Goal: Register for event/course: Sign up to attend an event or enroll in a course

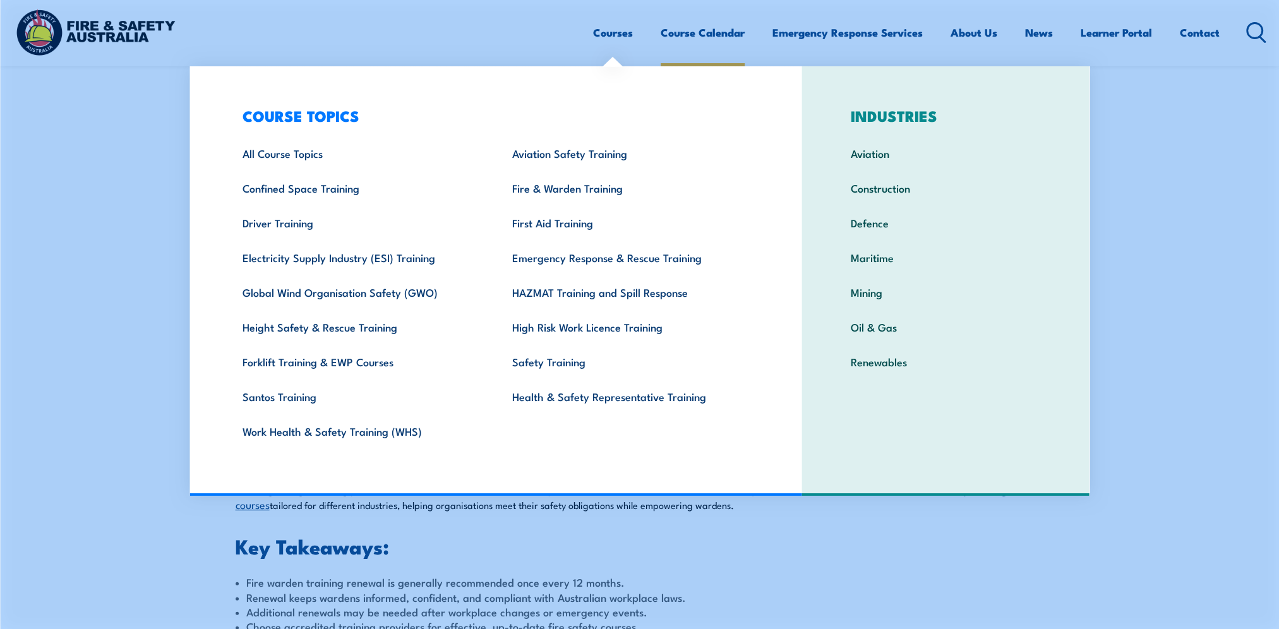
click at [704, 39] on link "Course Calendar" at bounding box center [702, 32] width 84 height 33
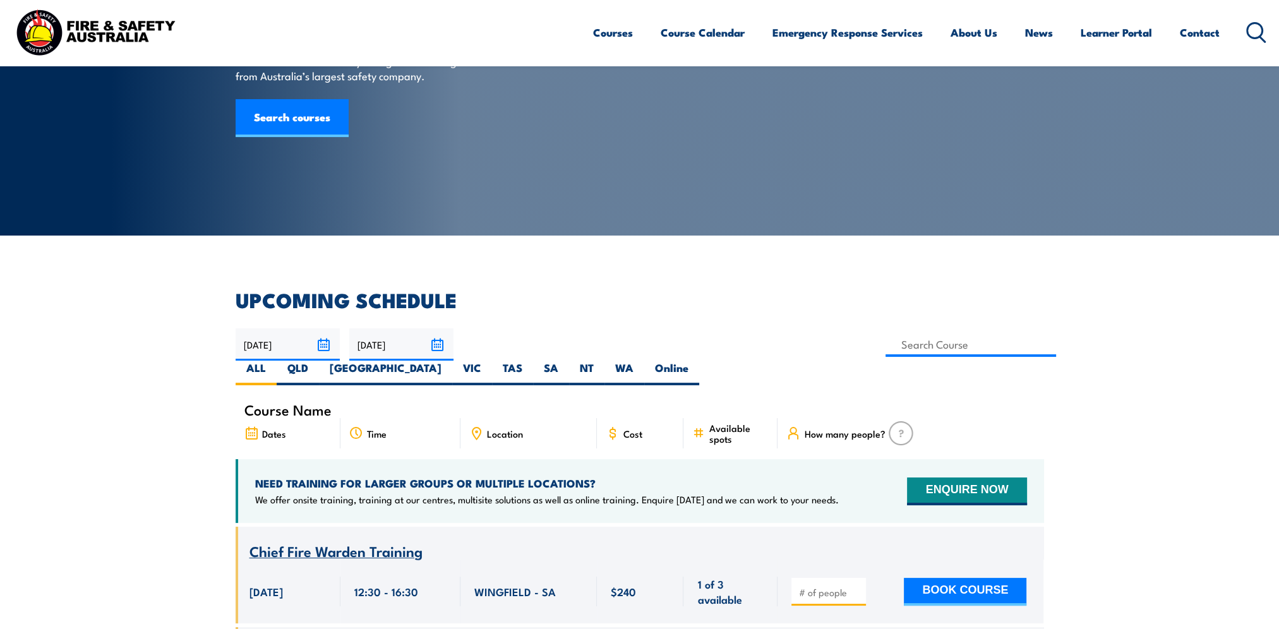
click at [319, 361] on label "QLD" at bounding box center [298, 373] width 42 height 25
click at [316, 361] on input "QLD" at bounding box center [312, 365] width 8 height 8
radio input "true"
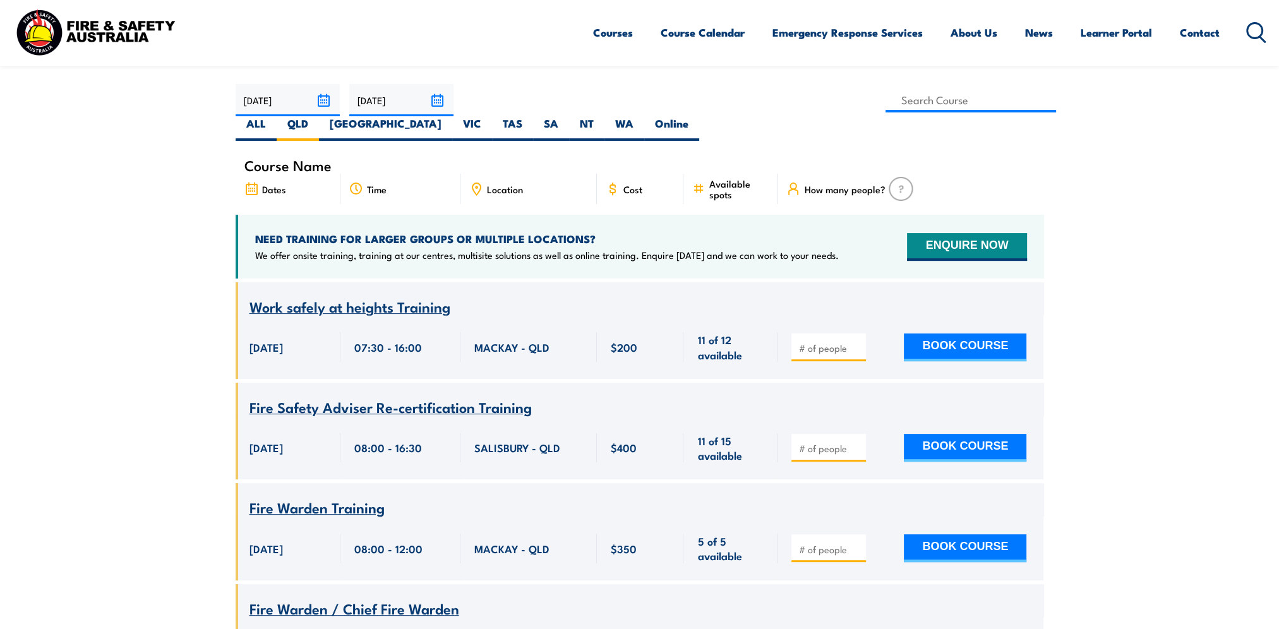
scroll to position [354, 0]
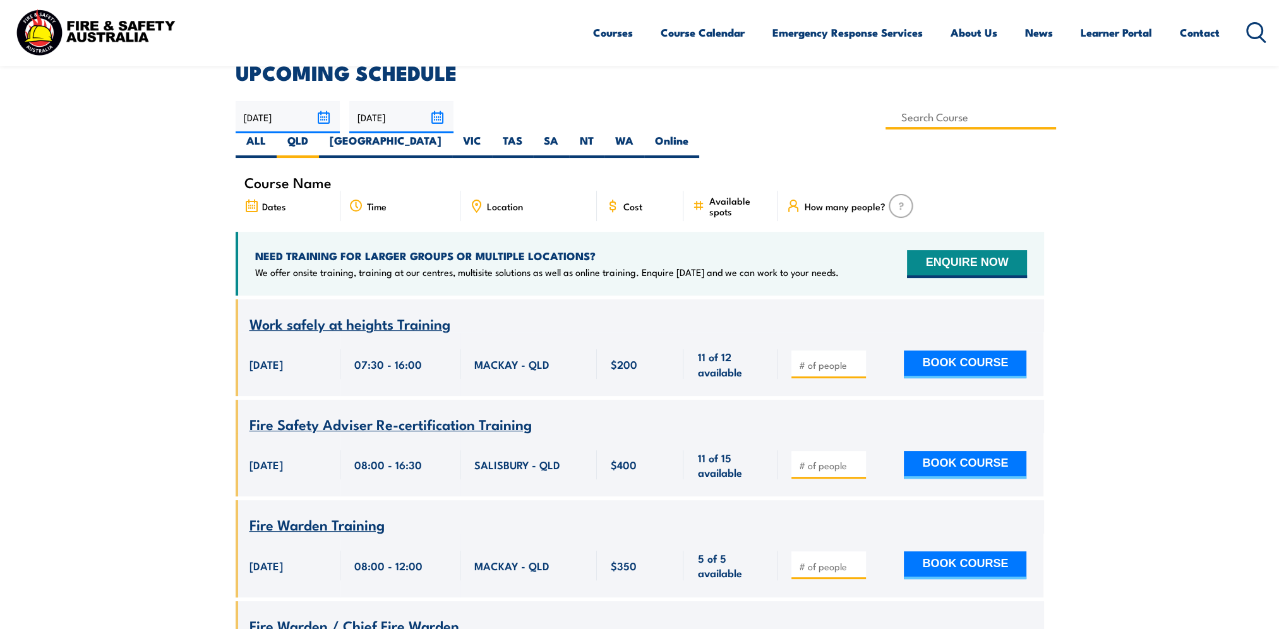
click at [885, 116] on input at bounding box center [970, 117] width 171 height 25
type input "heights"
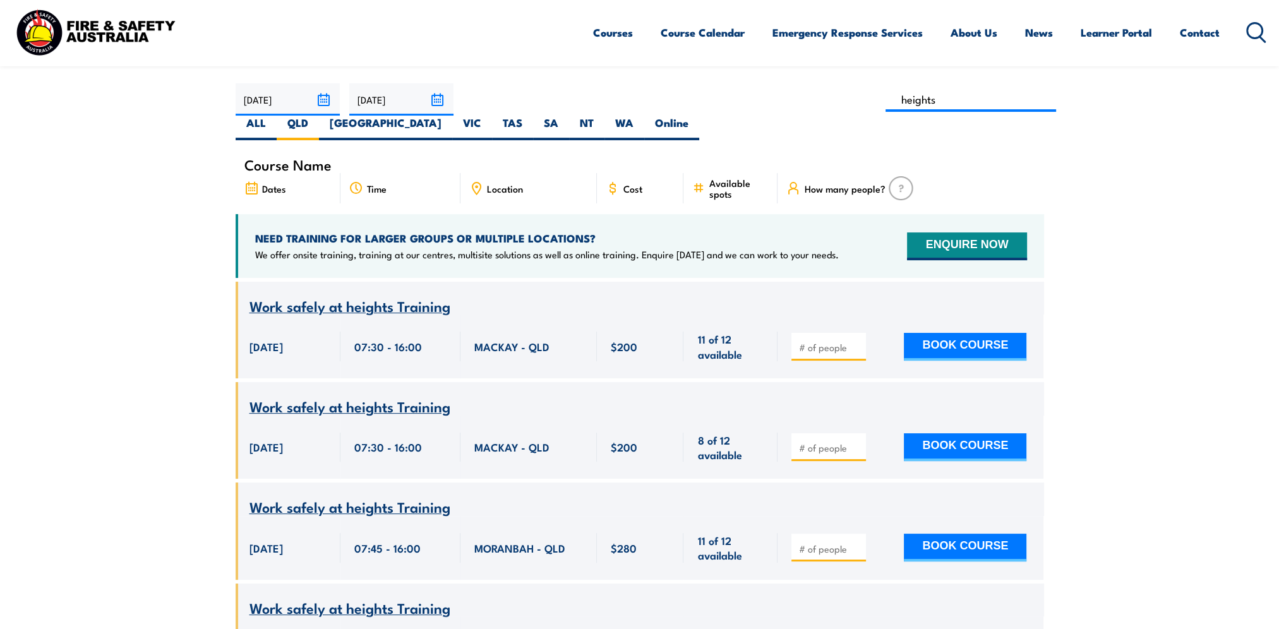
scroll to position [227, 0]
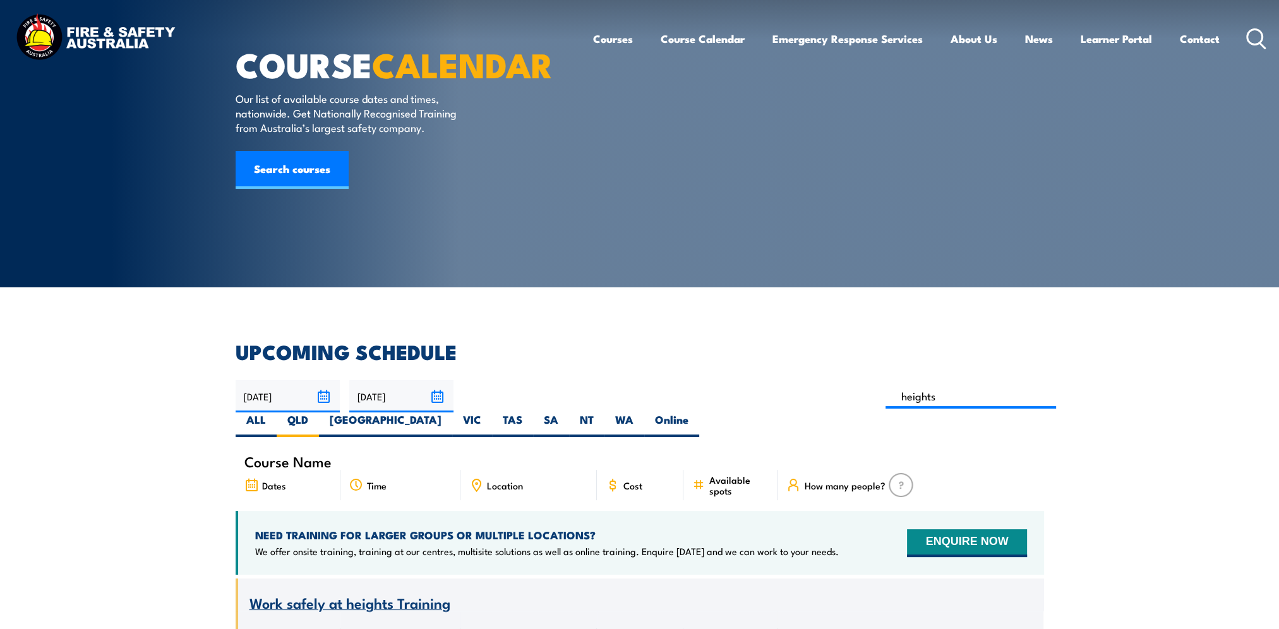
scroll to position [0, 0]
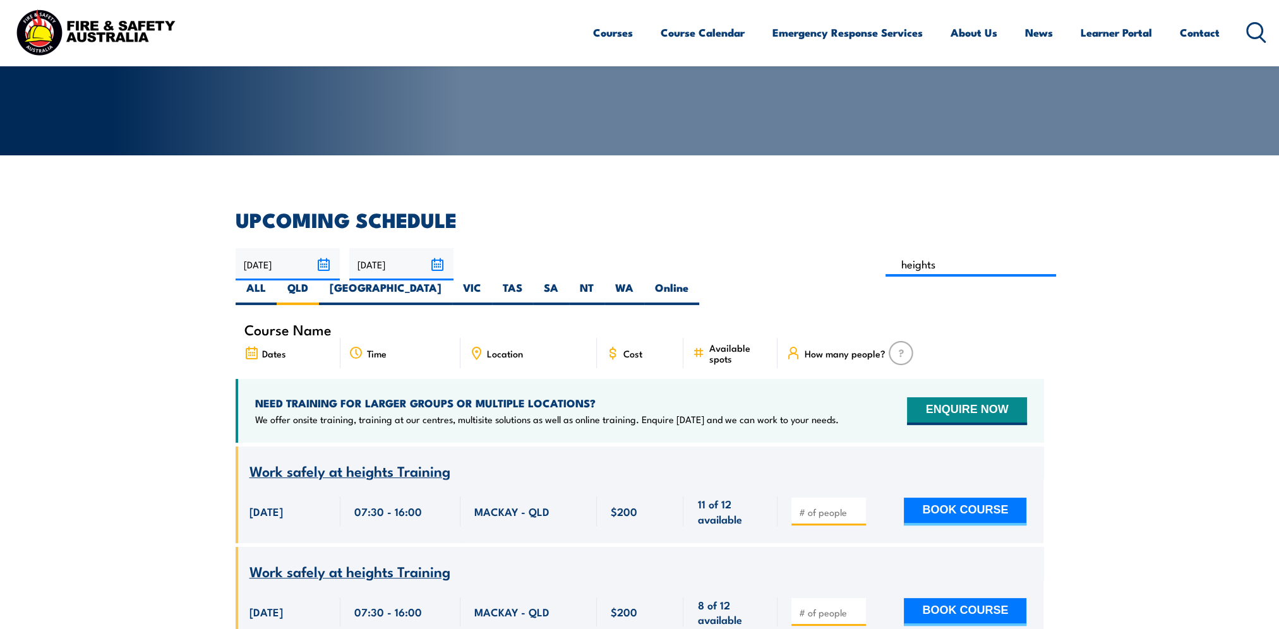
scroll to position [253, 0]
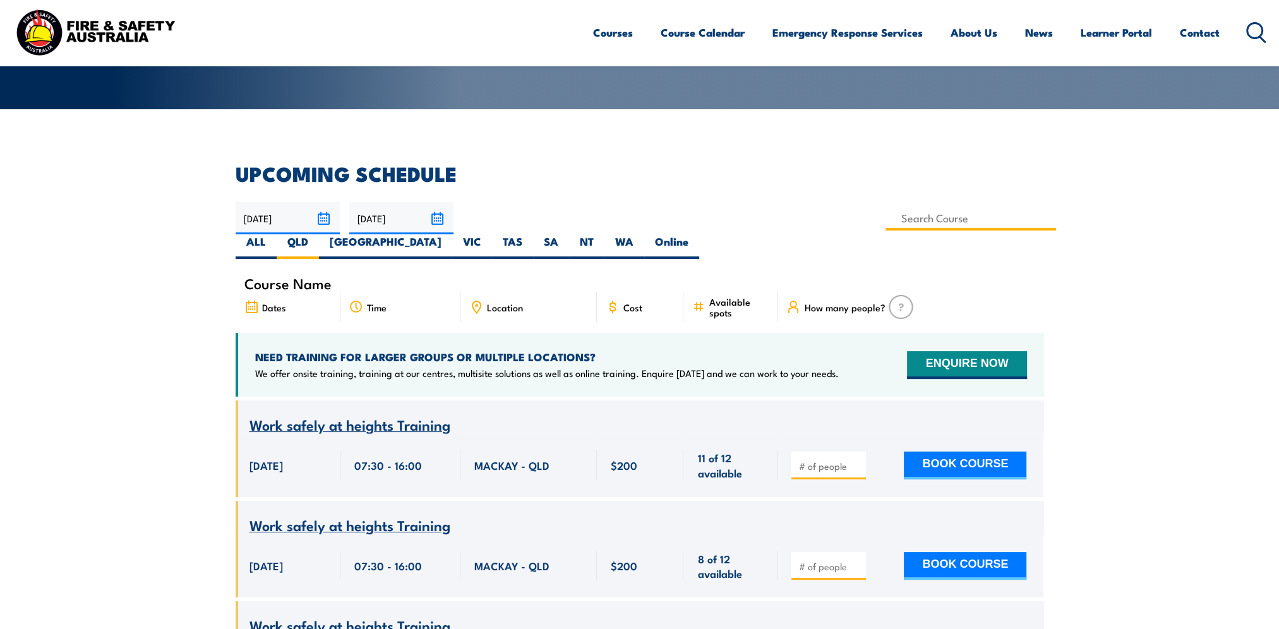
click at [885, 208] on input at bounding box center [970, 218] width 171 height 25
click at [885, 213] on input at bounding box center [970, 218] width 171 height 25
type input "Issue Work Permits Training"
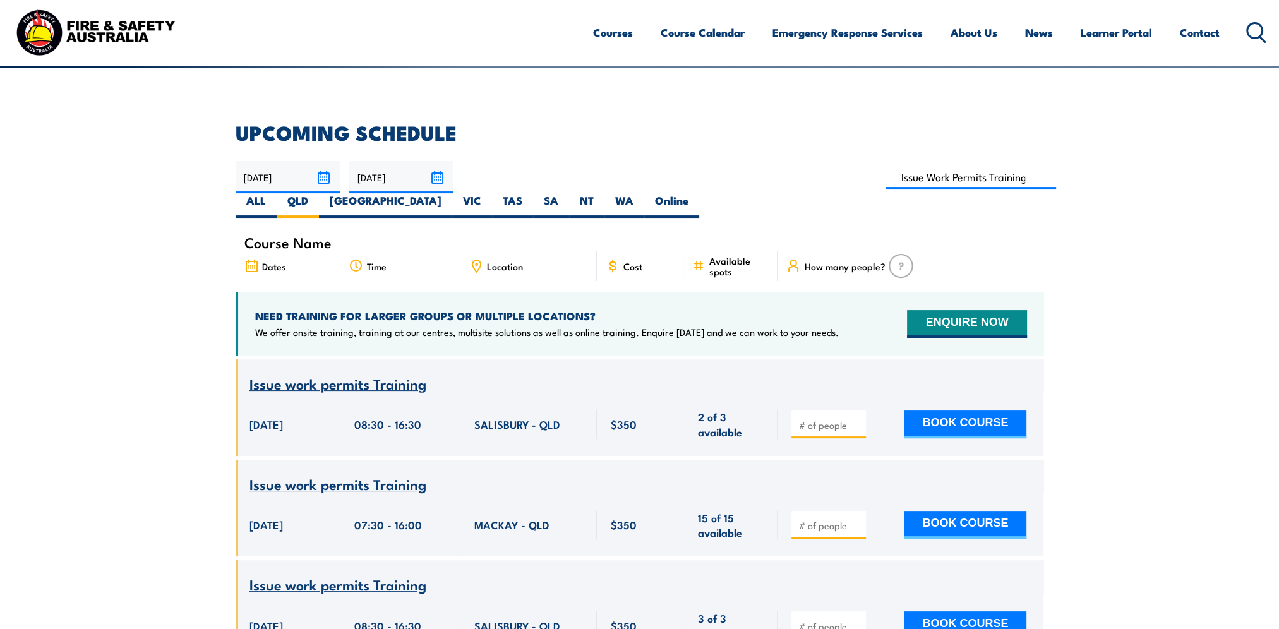
scroll to position [290, 0]
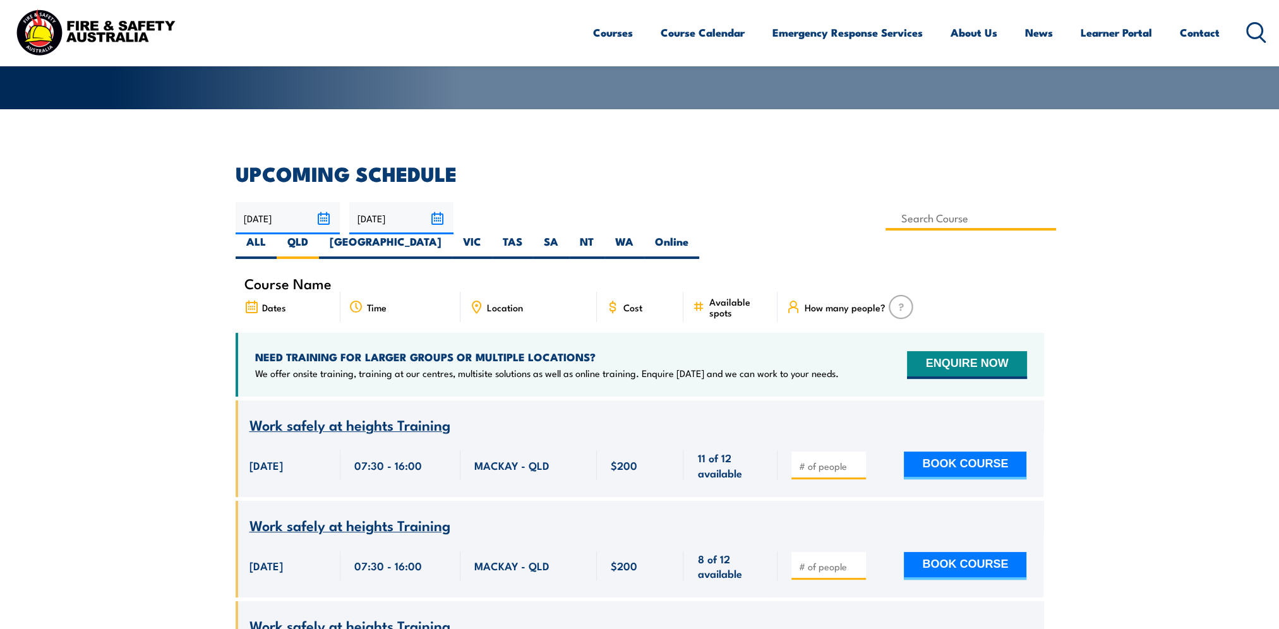
click at [885, 216] on input at bounding box center [970, 218] width 171 height 25
type input "Issue Work Permits Training"
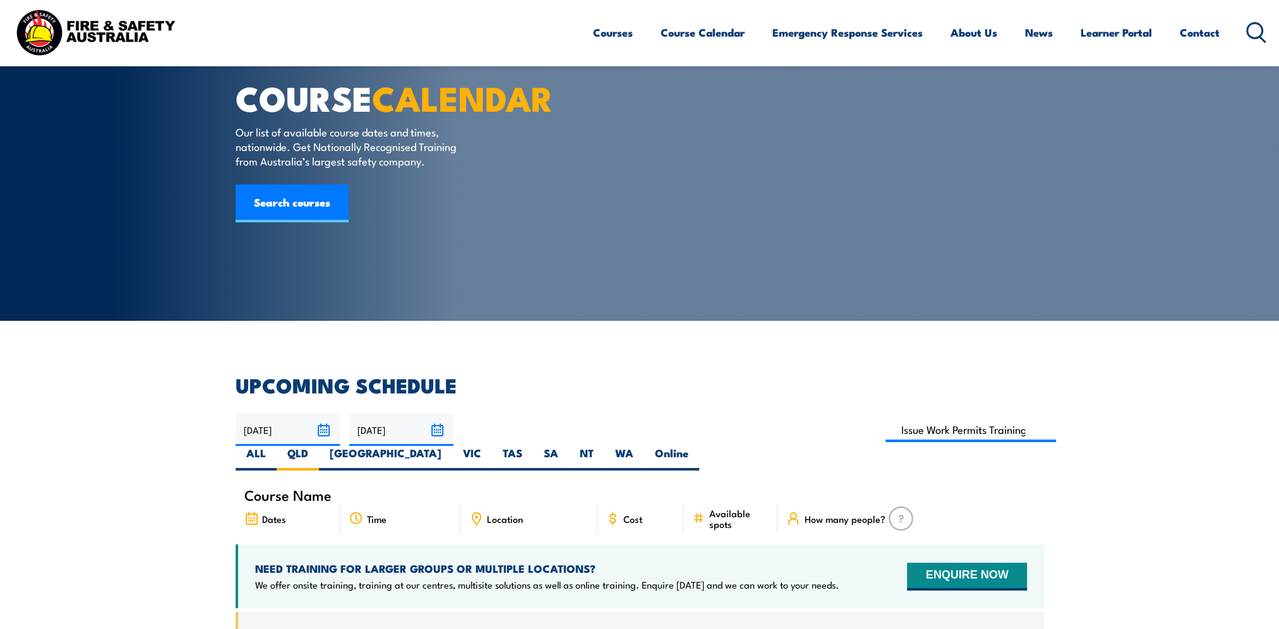
scroll to position [126, 0]
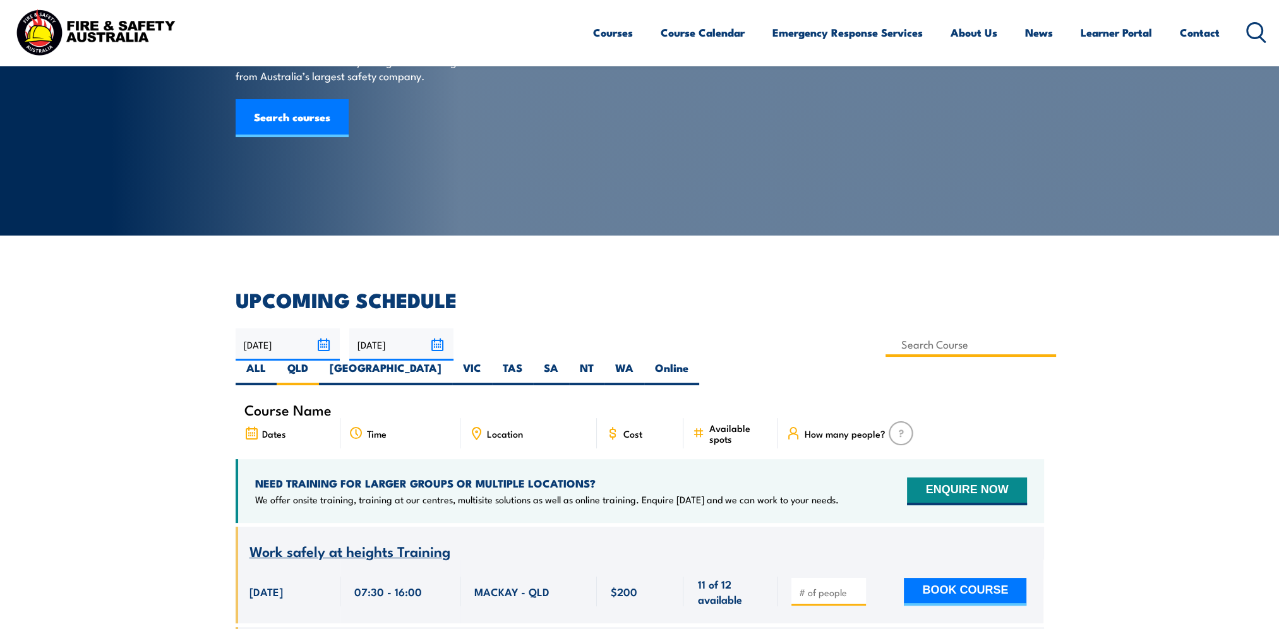
click at [885, 348] on input at bounding box center [970, 344] width 171 height 25
type input "Issue Work Permits Training"
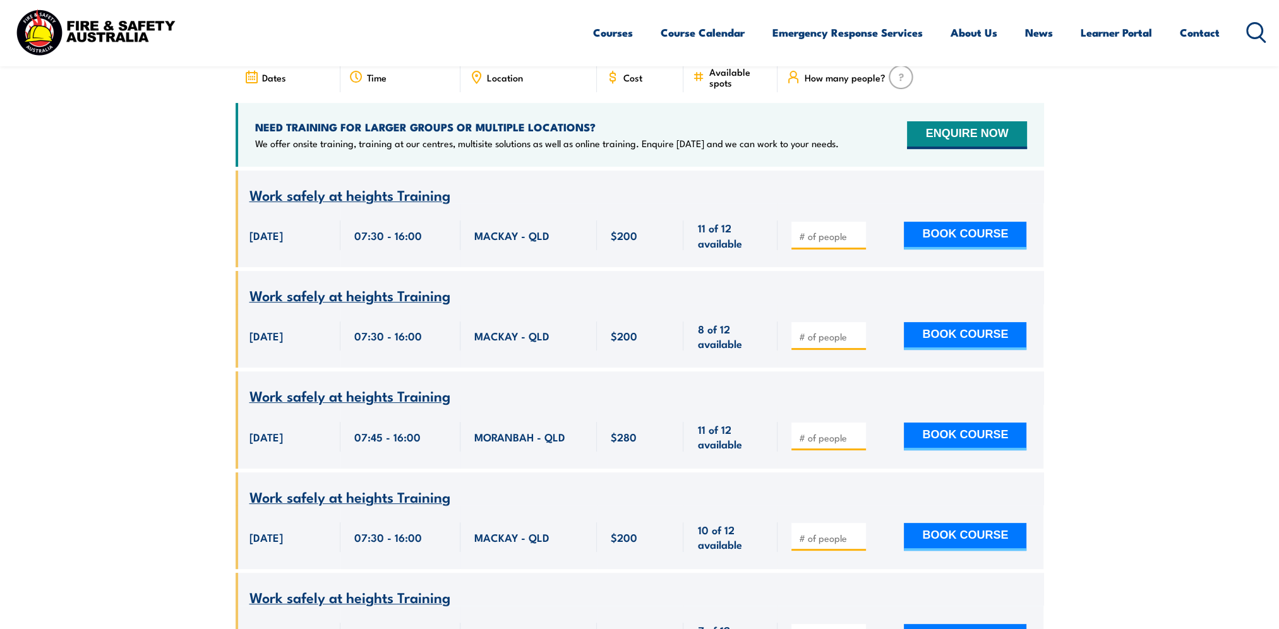
scroll to position [505, 0]
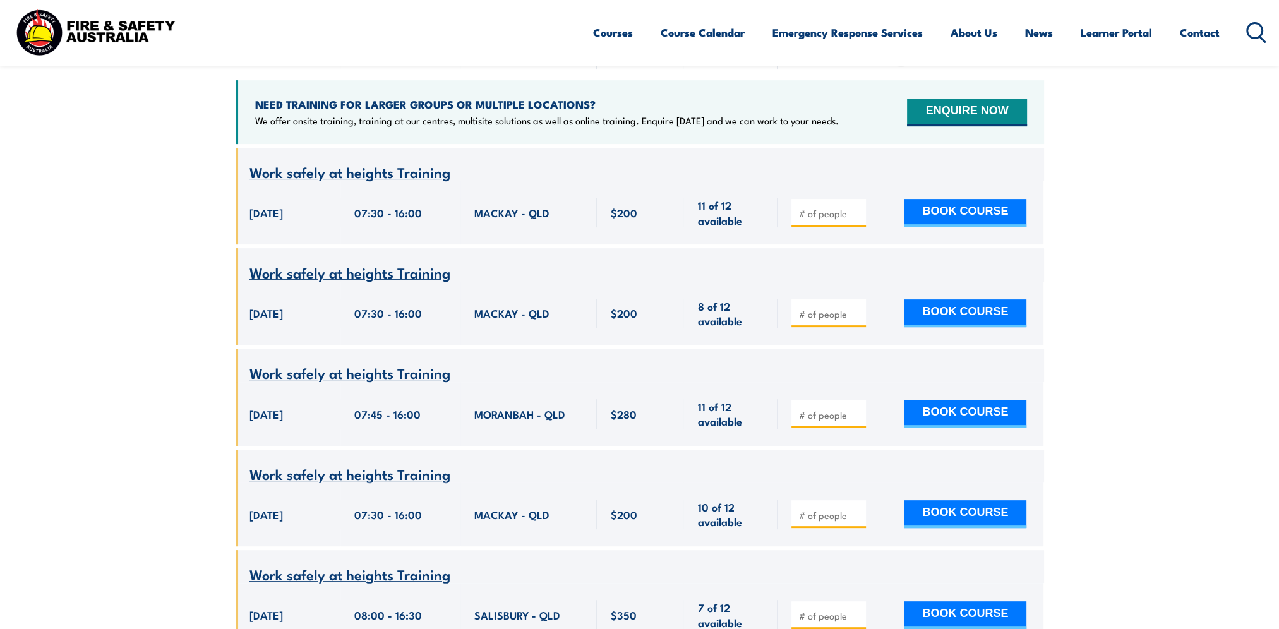
click at [148, 203] on section "UPCOMING SCHEDULE [DATE] [DATE]" at bounding box center [639, 641] width 1279 height 1458
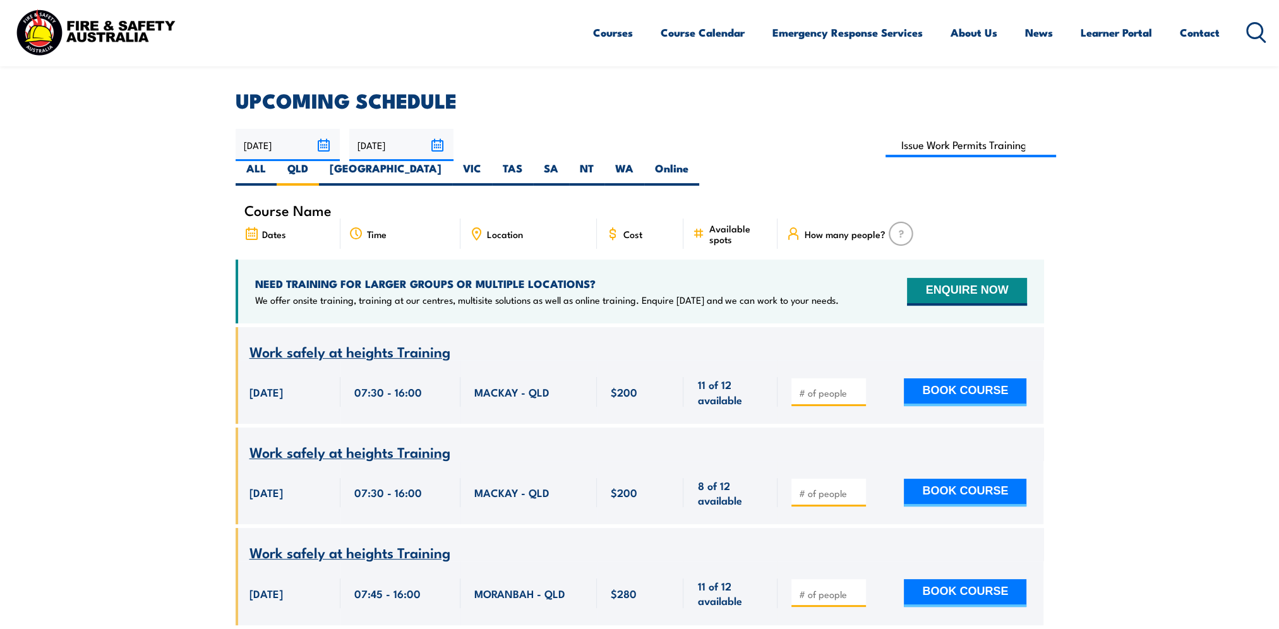
scroll to position [379, 0]
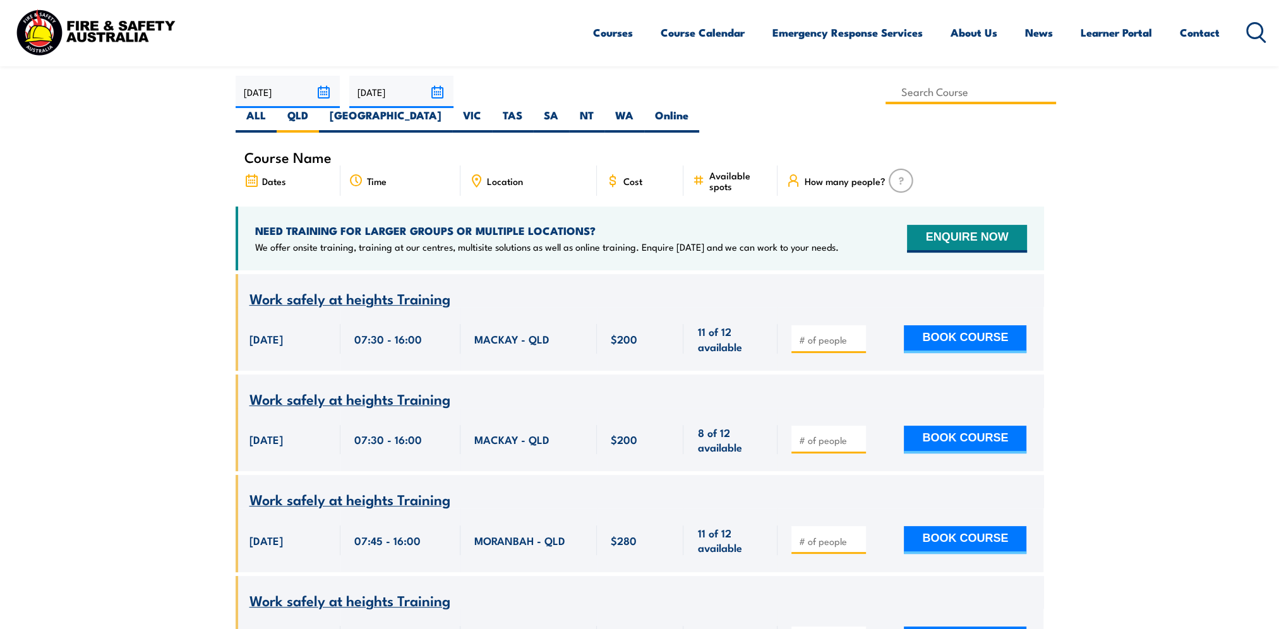
click at [885, 83] on input at bounding box center [970, 92] width 171 height 25
type input "first aid"
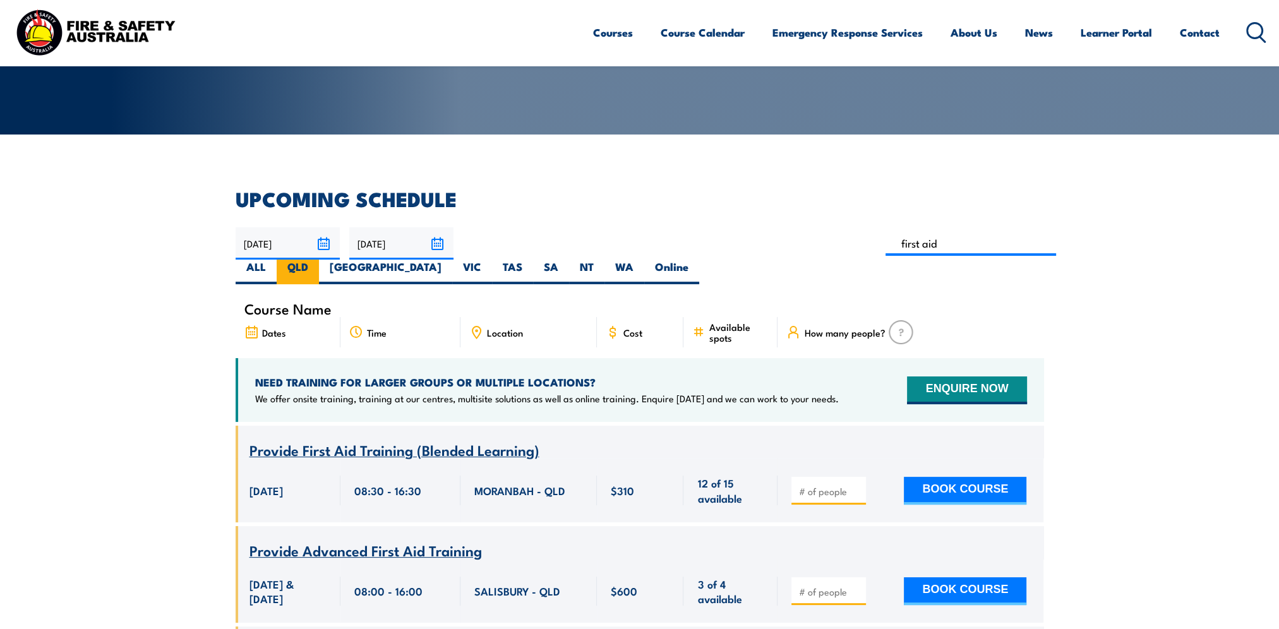
click at [319, 260] on label "QLD" at bounding box center [298, 272] width 42 height 25
click at [316, 260] on input "QLD" at bounding box center [312, 264] width 8 height 8
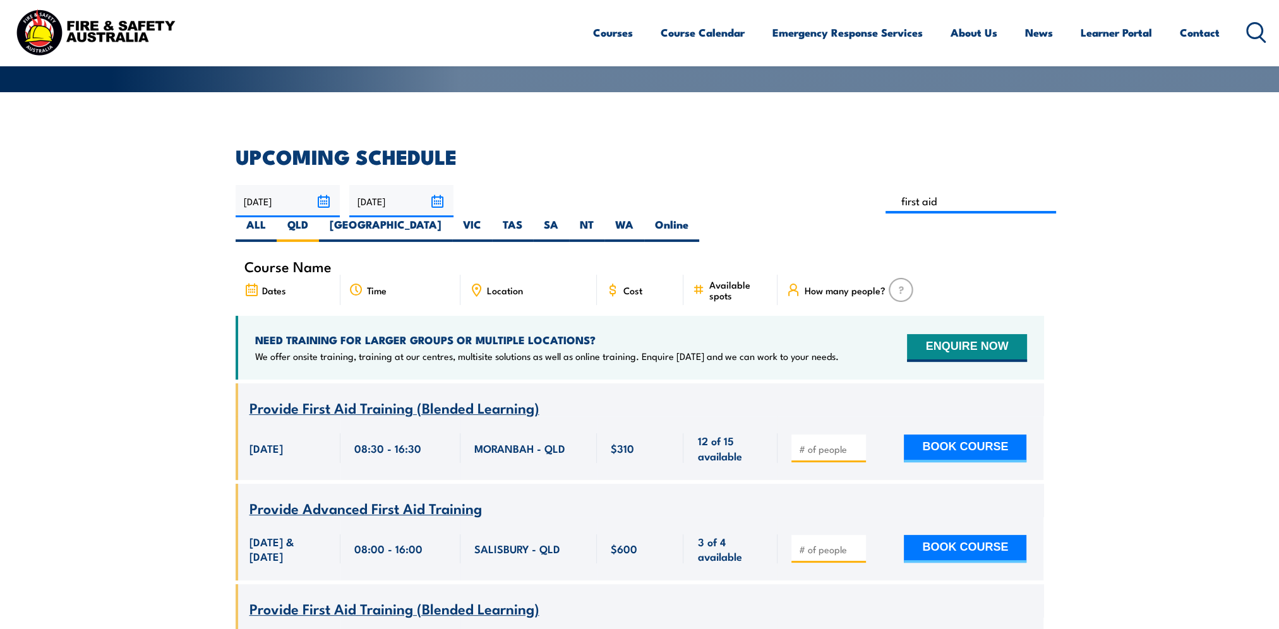
scroll to position [290, 0]
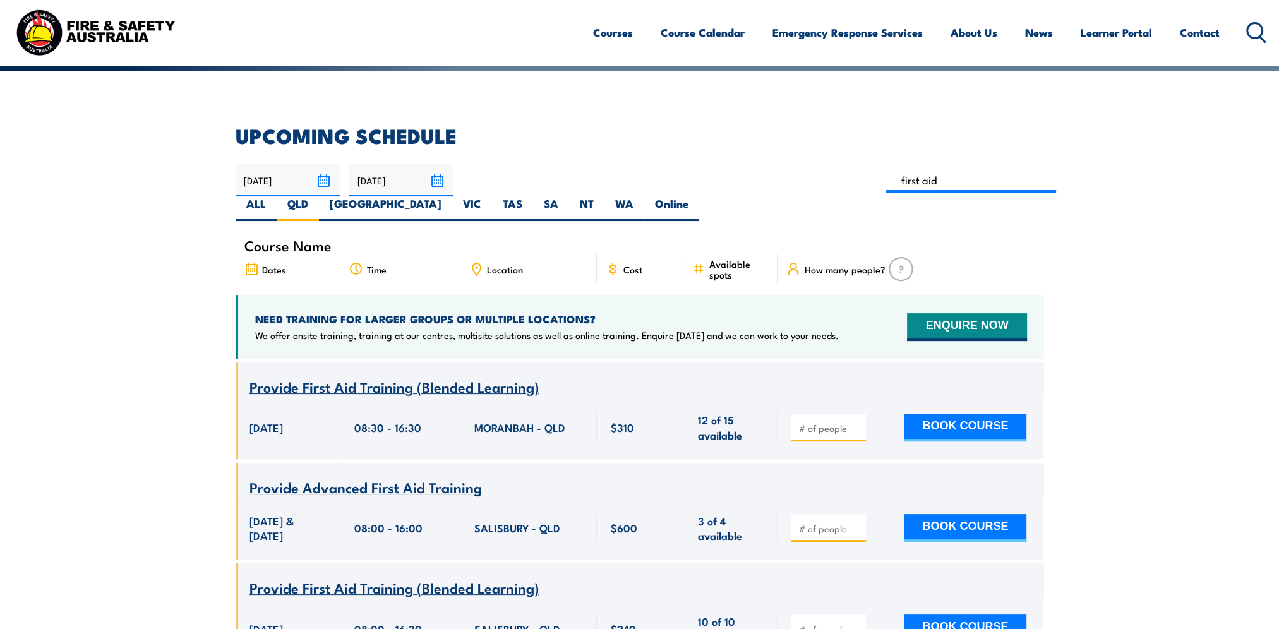
click at [177, 245] on section "UPCOMING SCHEDULE [DATE] [DATE]" at bounding box center [639, 603] width 1279 height 955
click at [140, 286] on section "UPCOMING SCHEDULE [DATE] [DATE]" at bounding box center [639, 603] width 1279 height 955
click at [885, 169] on input at bounding box center [970, 180] width 171 height 25
type input "fire warden"
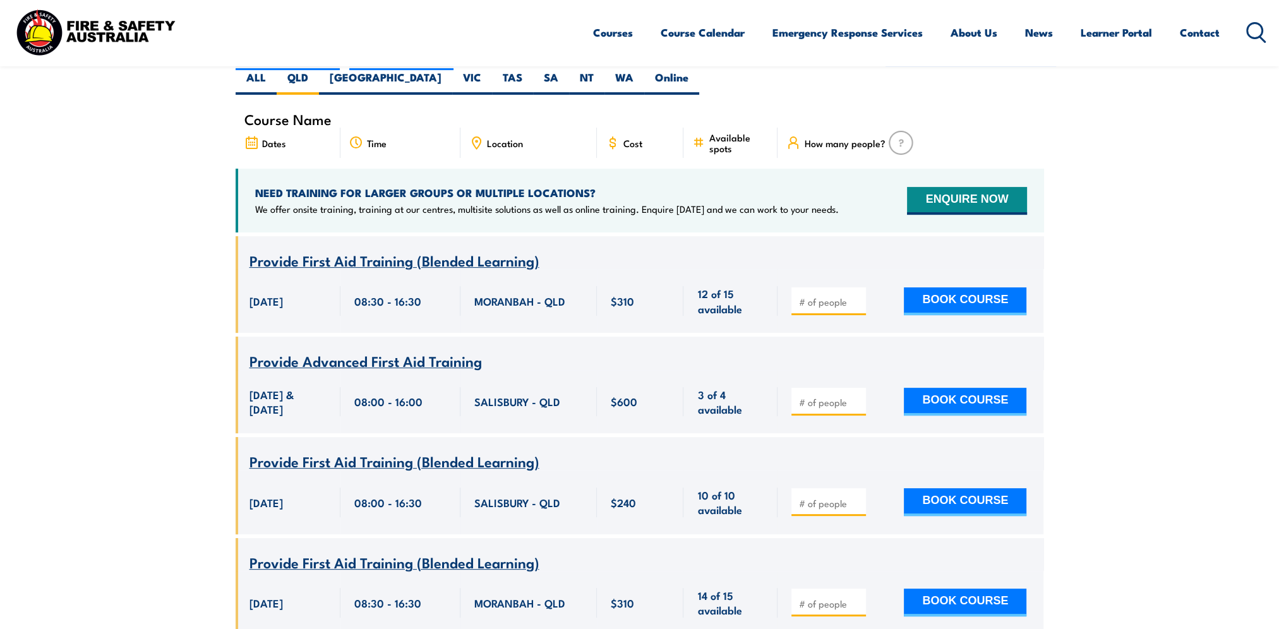
click at [101, 225] on section "UPCOMING SCHEDULE [DATE] [DATE]" at bounding box center [639, 477] width 1279 height 955
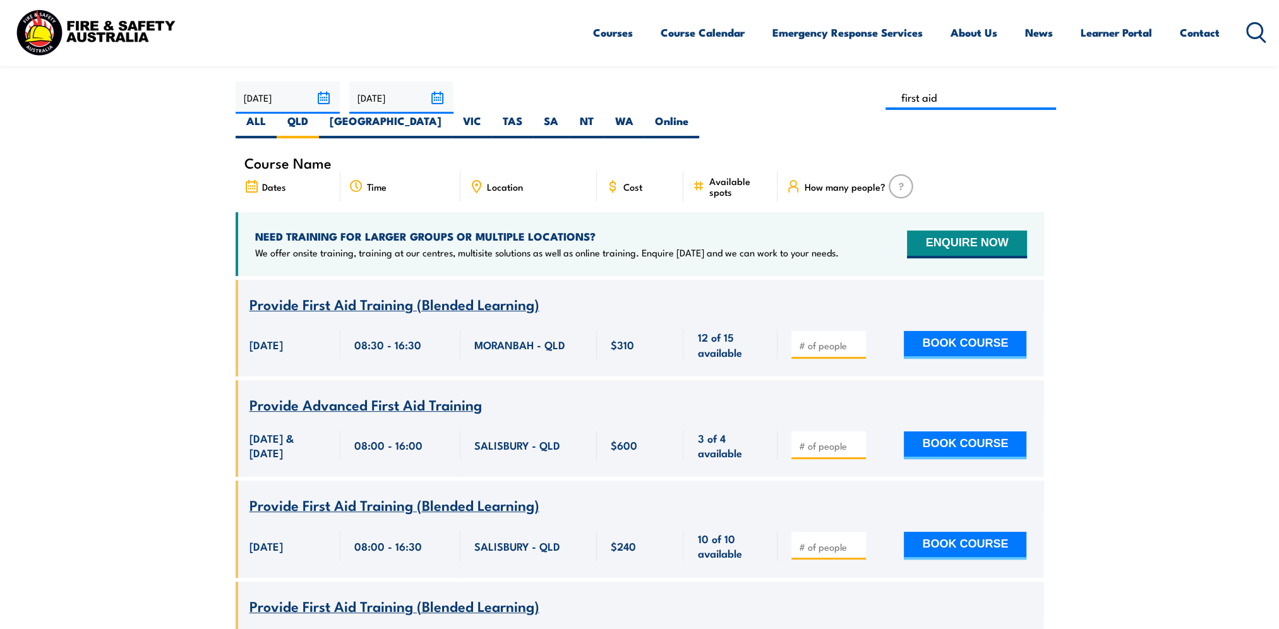
scroll to position [164, 0]
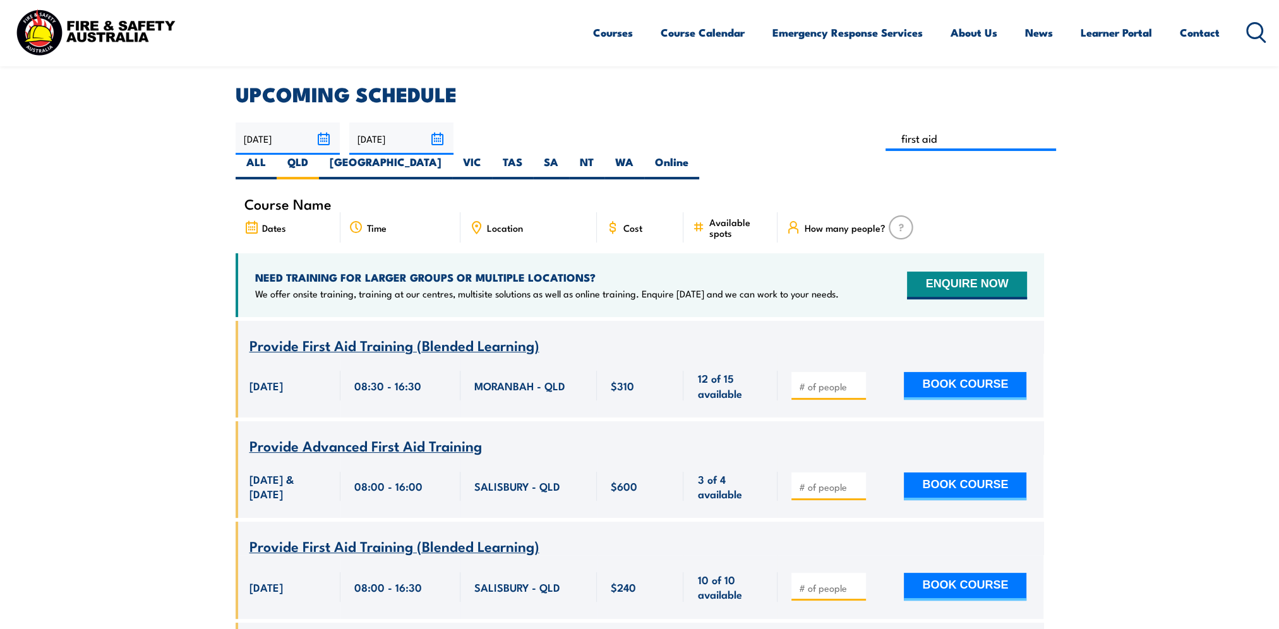
scroll to position [290, 0]
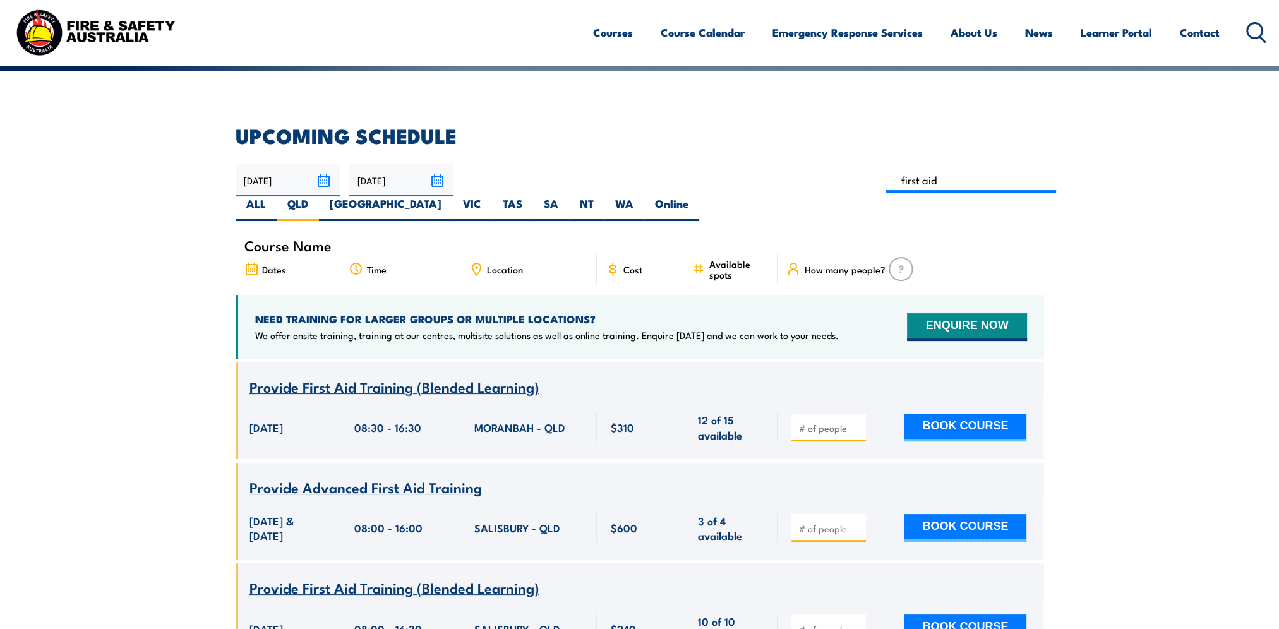
click at [75, 232] on section "UPCOMING SCHEDULE [DATE] [DATE]" at bounding box center [639, 603] width 1279 height 955
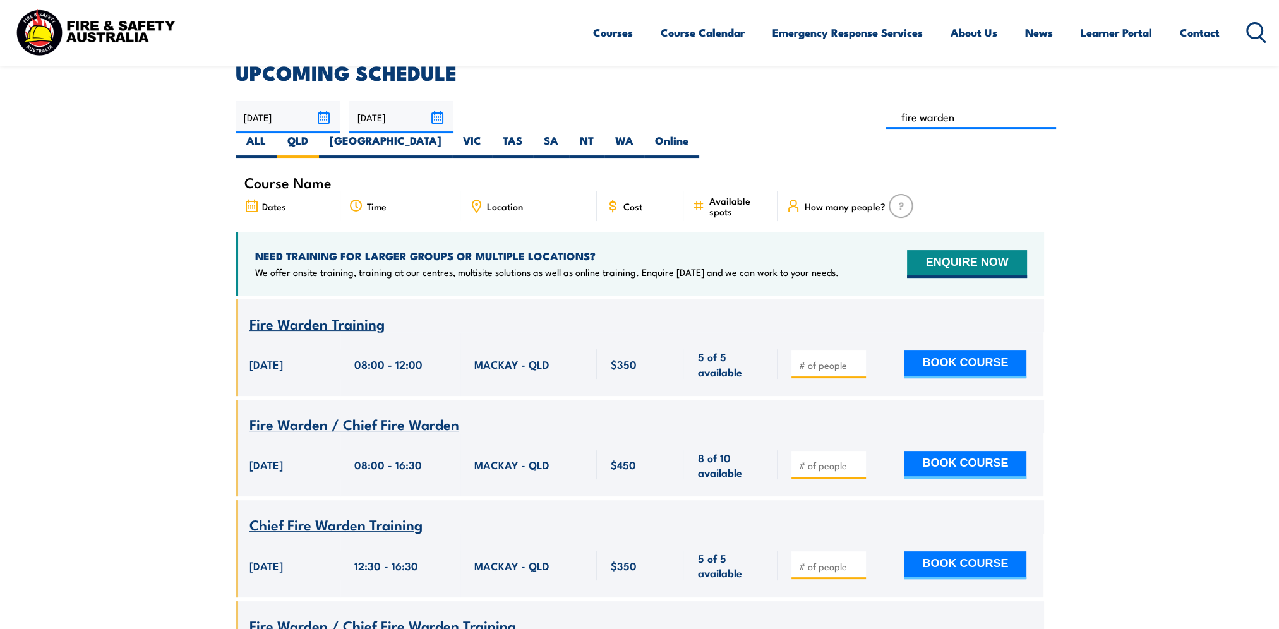
click at [511, 201] on span "Location" at bounding box center [505, 206] width 36 height 11
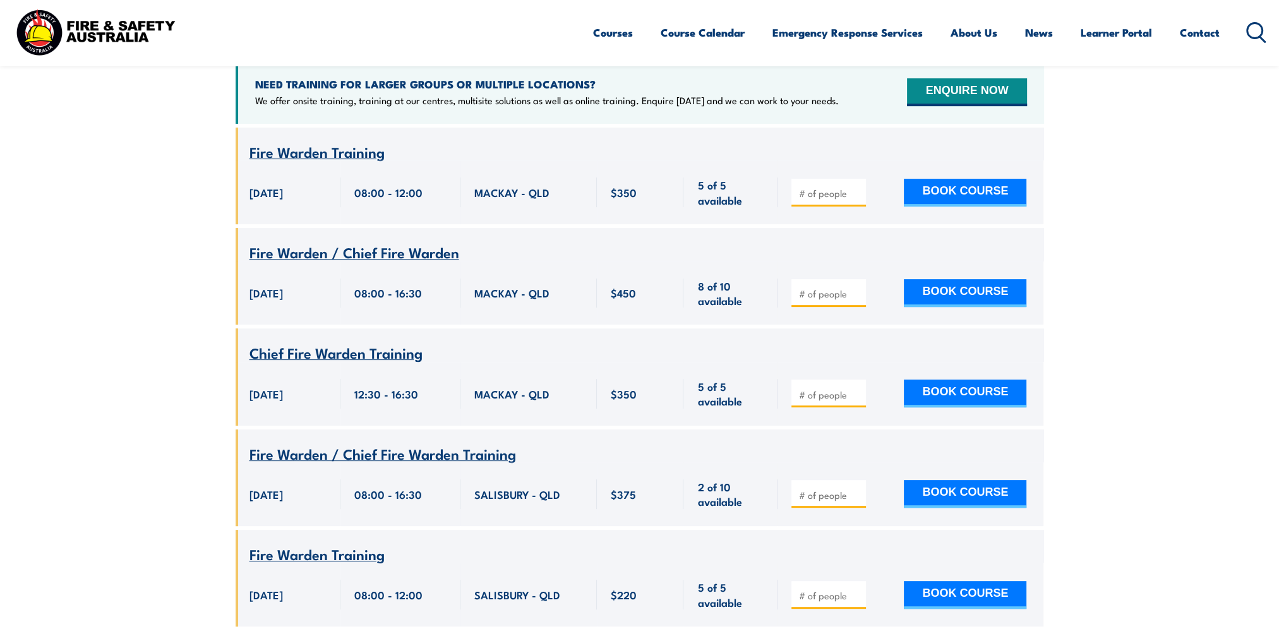
scroll to position [480, 0]
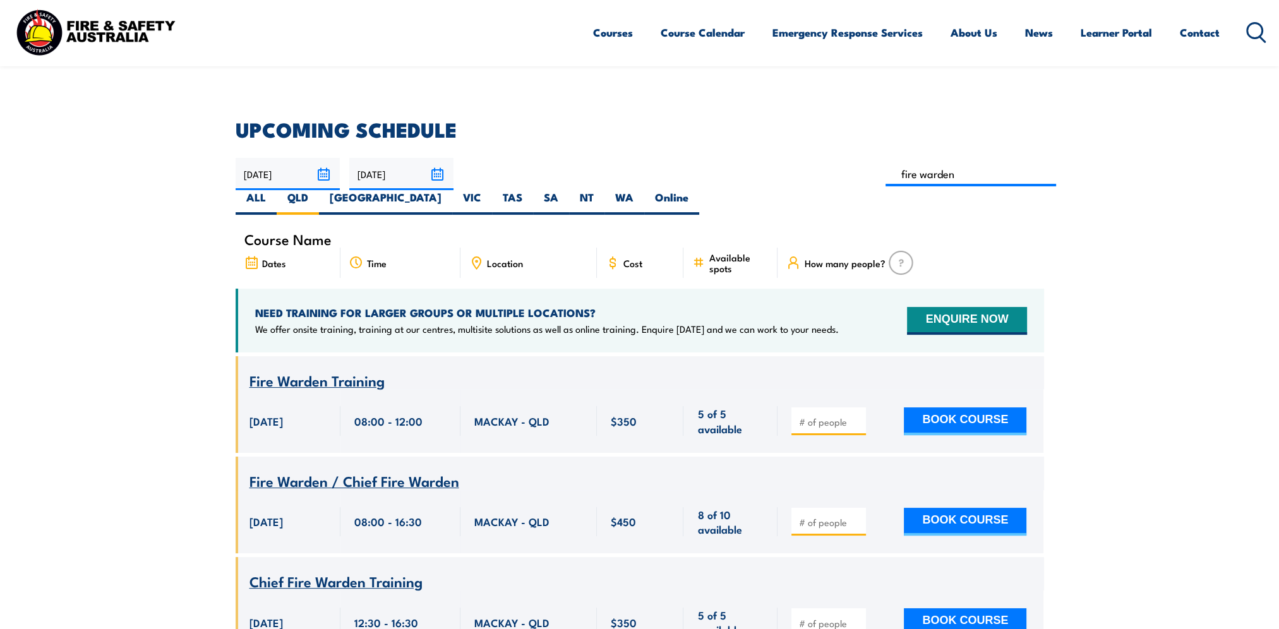
scroll to position [164, 0]
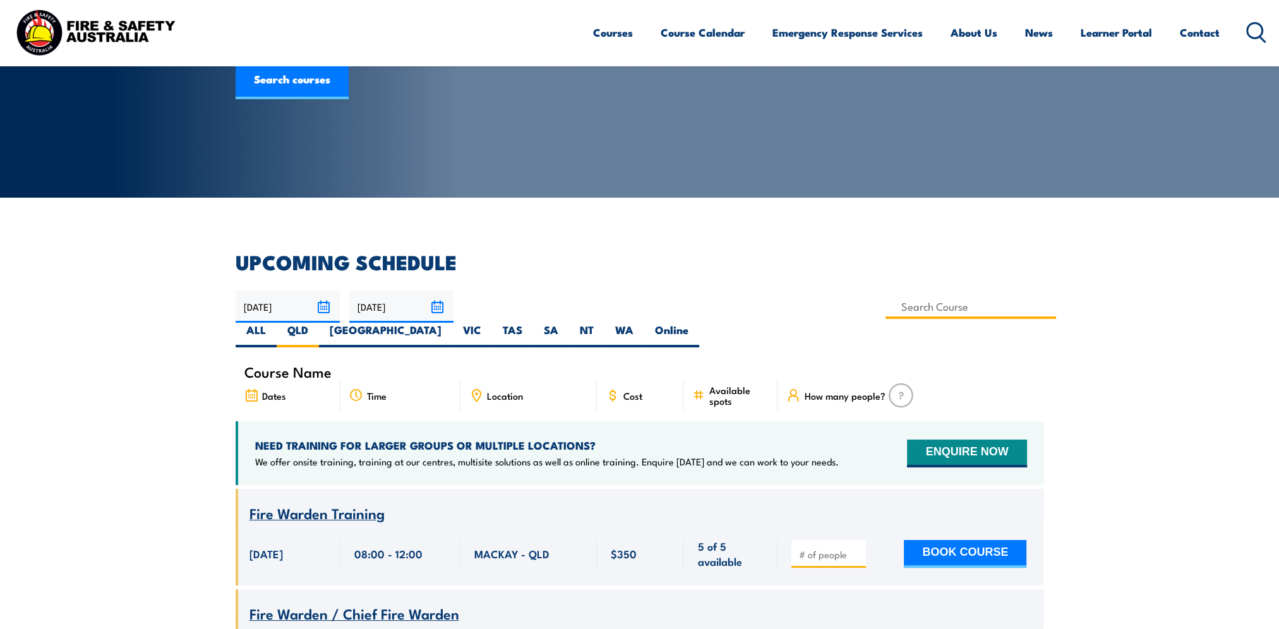
click at [885, 311] on input at bounding box center [970, 306] width 171 height 25
type input "fire warden trainin"
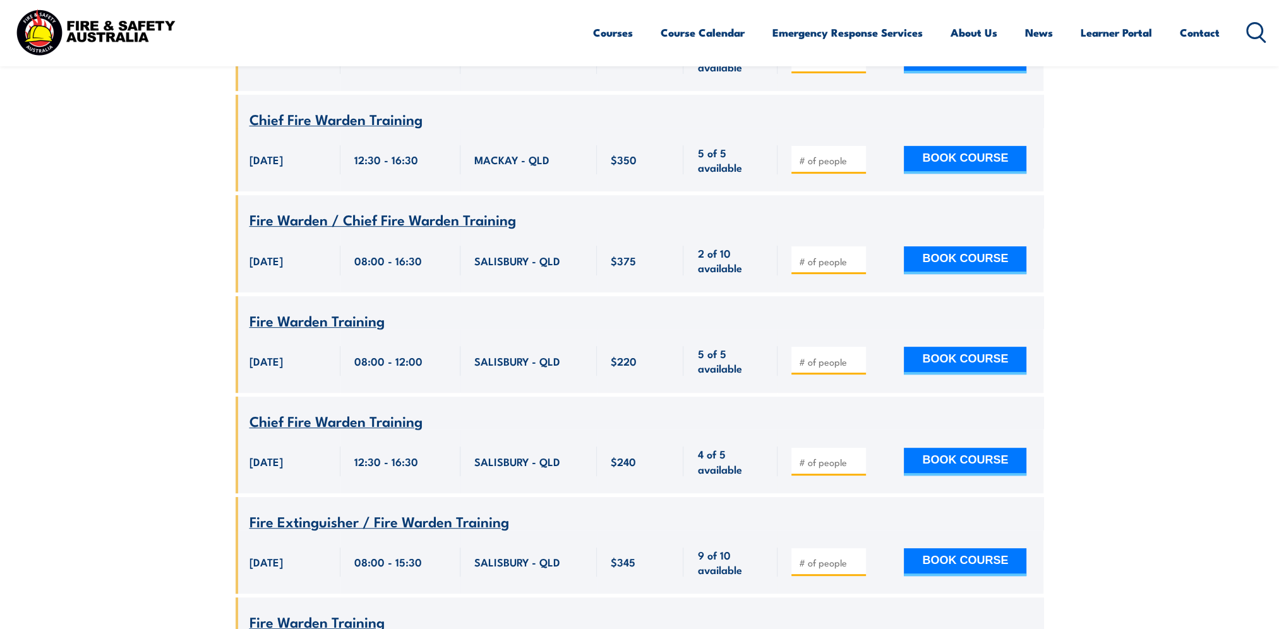
scroll to position [669, 0]
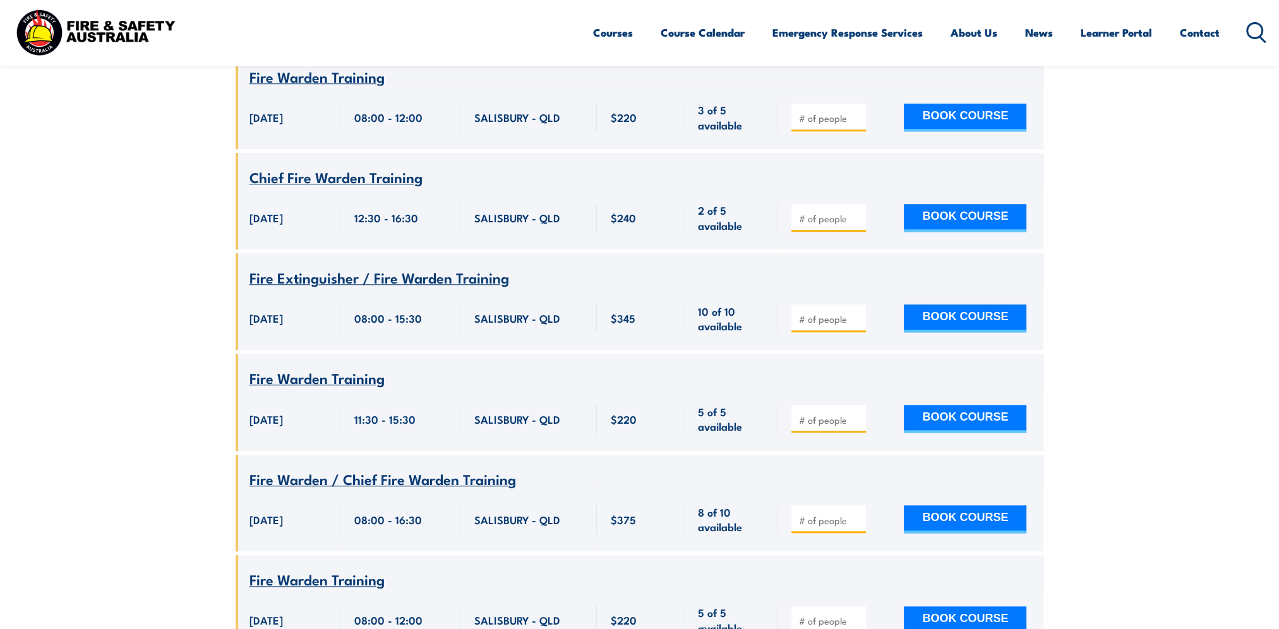
scroll to position [1427, 0]
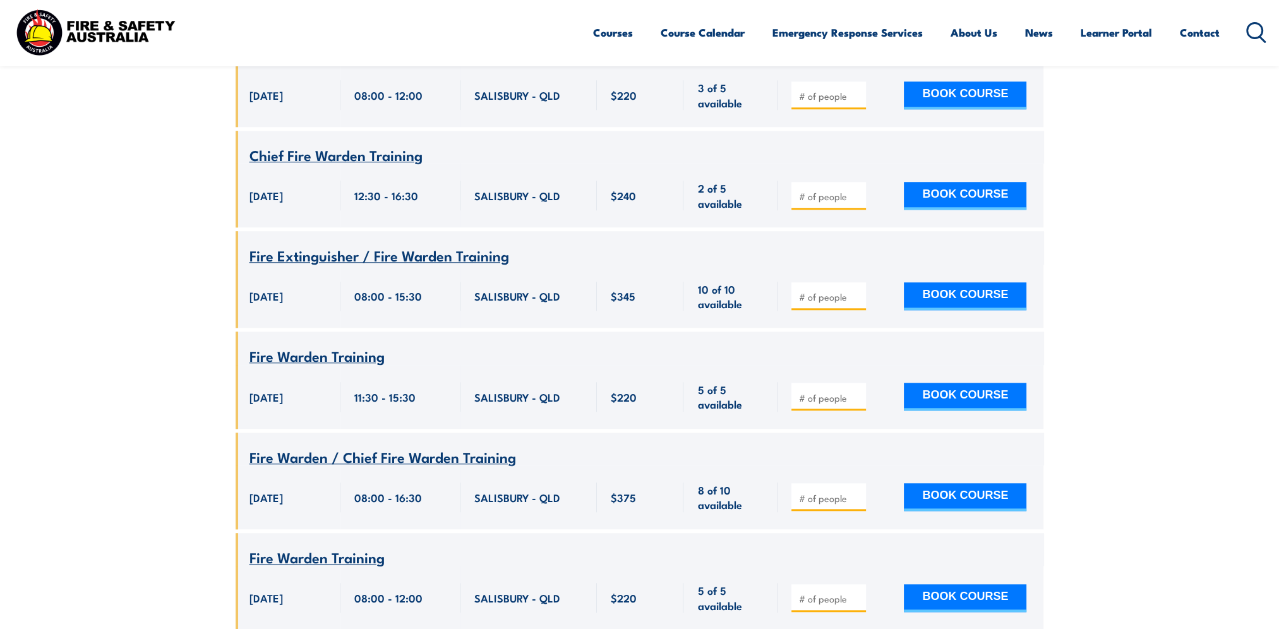
click at [155, 343] on section "UPCOMING SCHEDULE 06/10/2025 05/12/2025" at bounding box center [639, 588] width 1279 height 3196
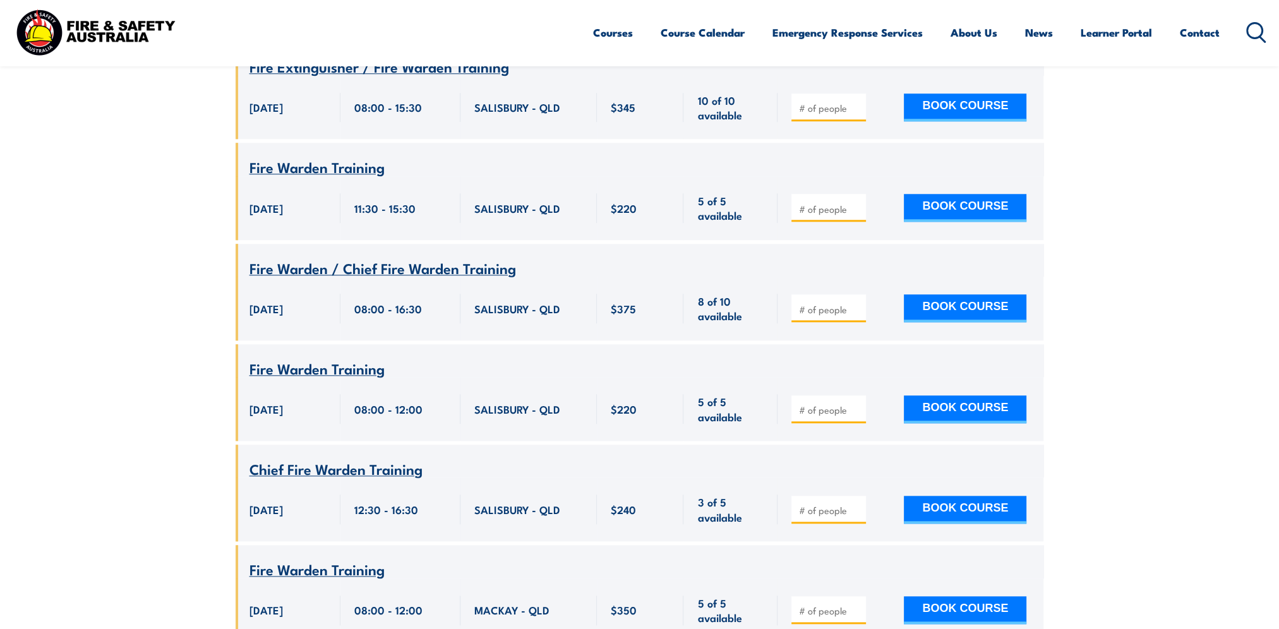
scroll to position [1616, 0]
click at [160, 295] on section "UPCOMING SCHEDULE 06/10/2025 05/12/2025" at bounding box center [639, 398] width 1279 height 3196
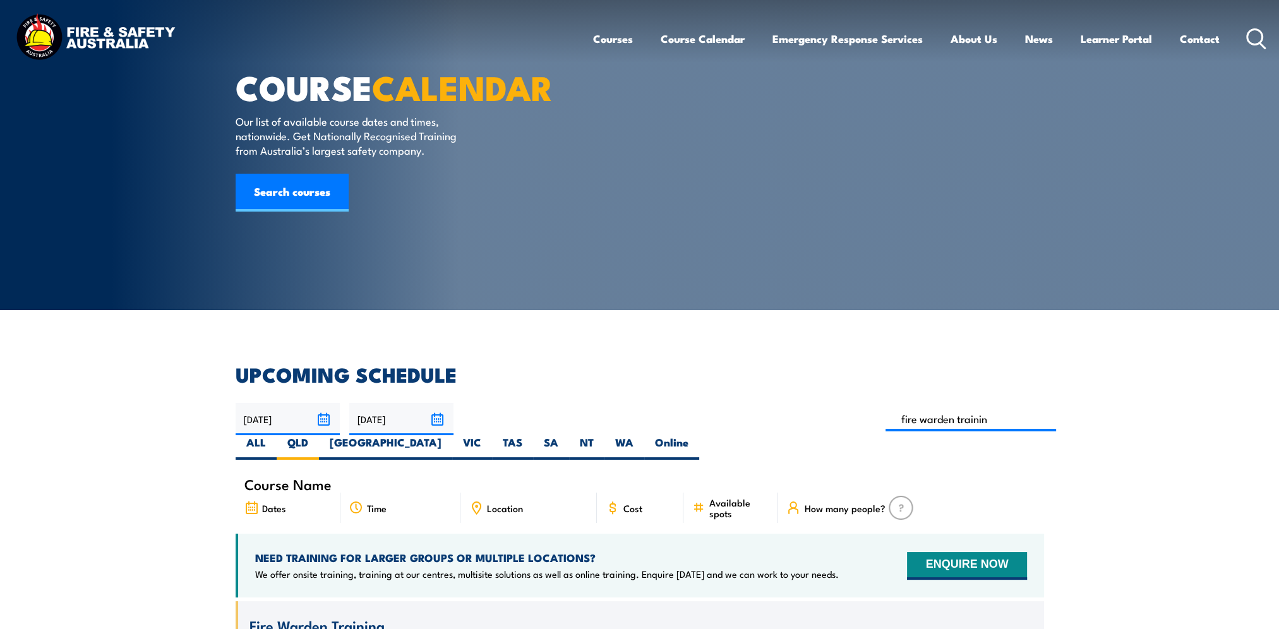
scroll to position [0, 0]
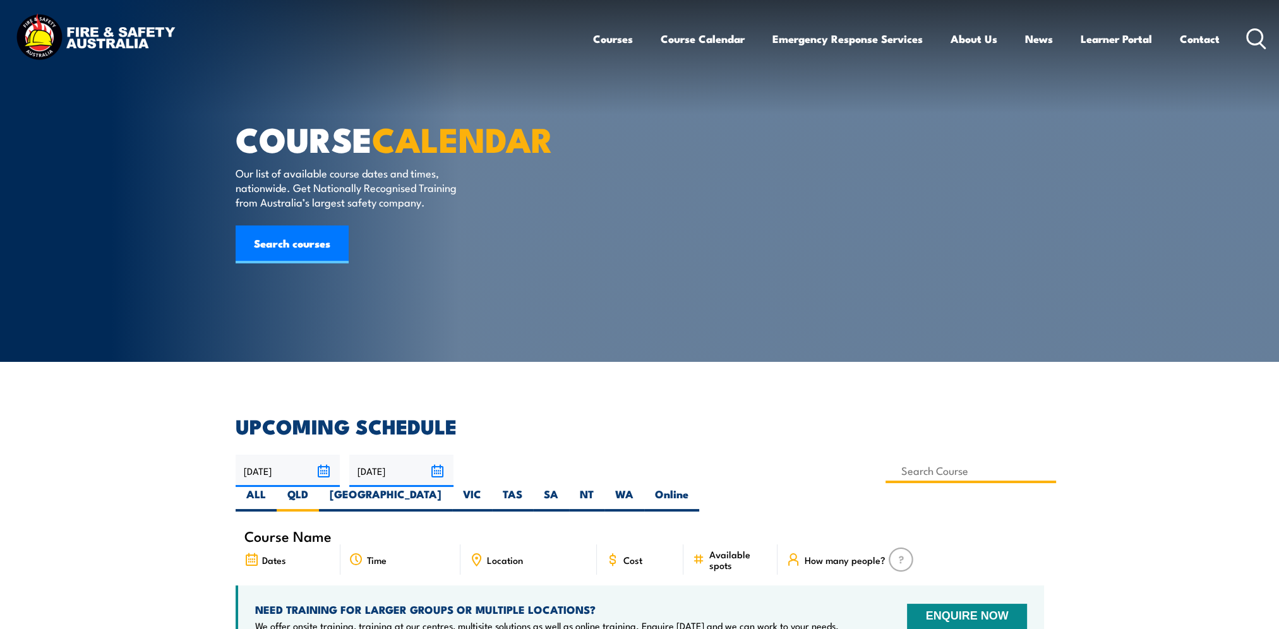
click at [885, 468] on input at bounding box center [970, 470] width 171 height 25
type input "o"
type input "working at heights"
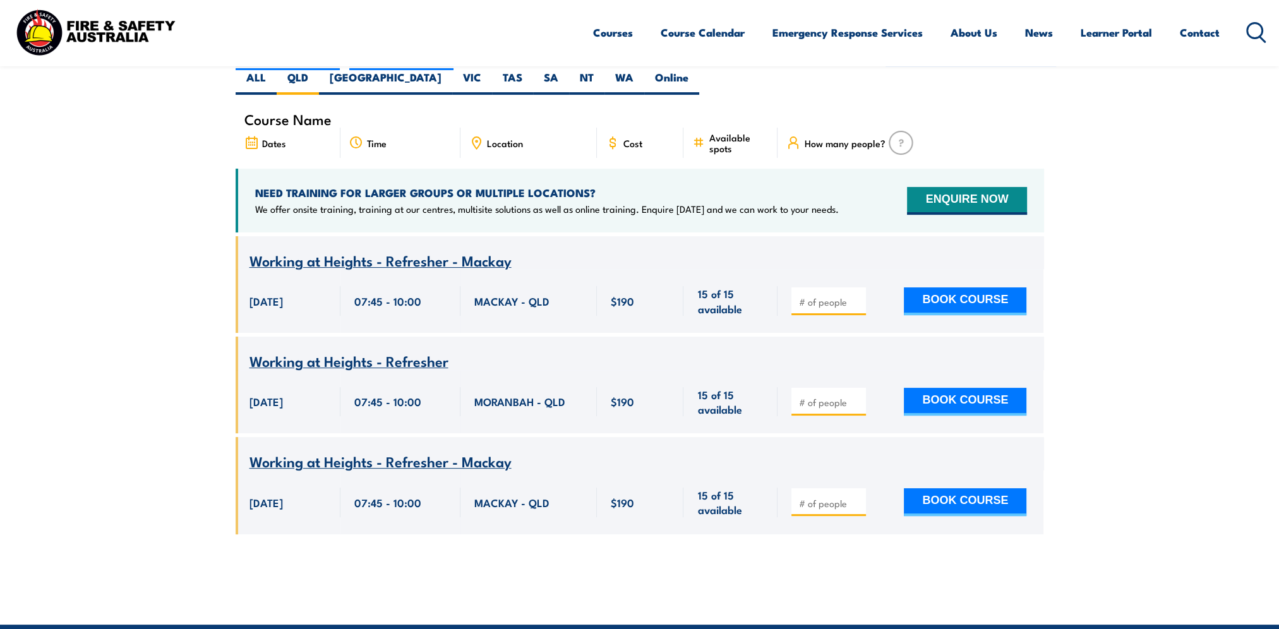
click at [139, 251] on section "UPCOMING SCHEDULE [DATE] [DATE]" at bounding box center [639, 276] width 1279 height 553
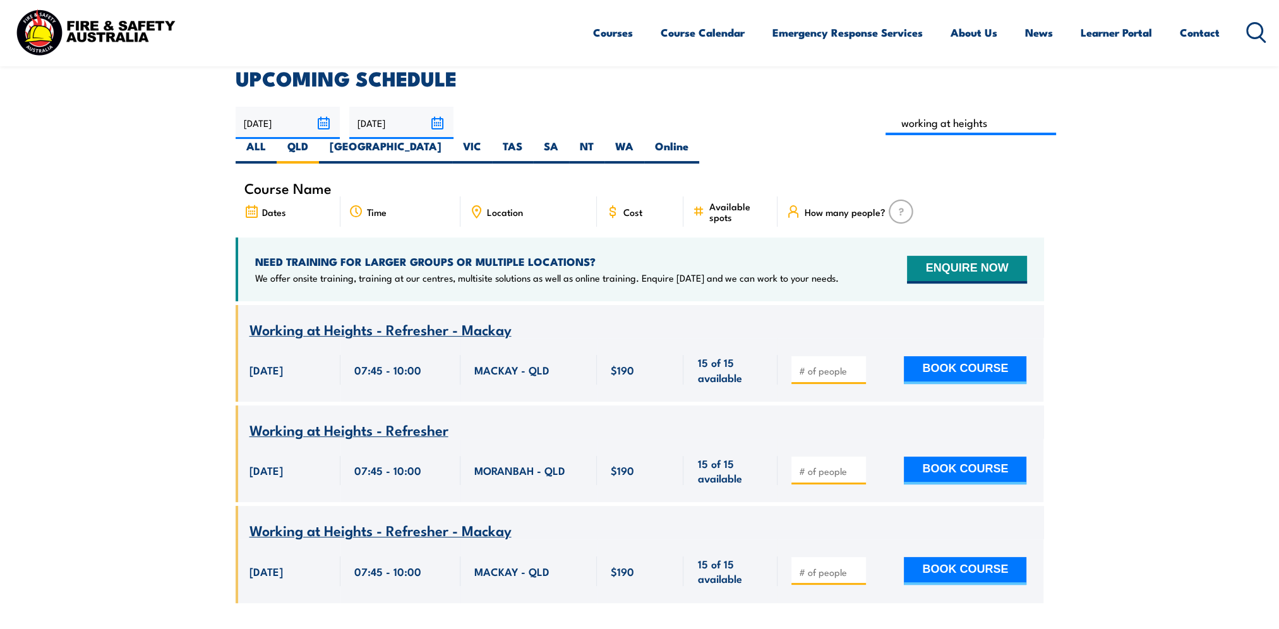
scroll to position [354, 0]
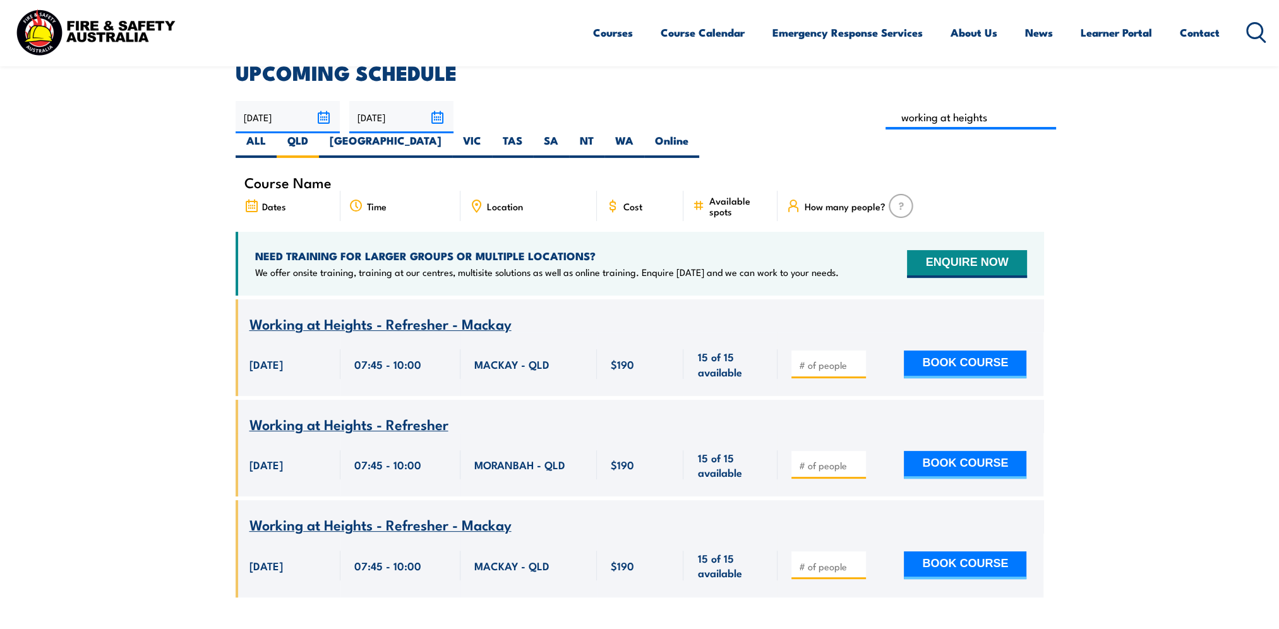
click at [126, 256] on section "UPCOMING SCHEDULE [DATE] [DATE]" at bounding box center [639, 339] width 1279 height 553
click at [885, 116] on input at bounding box center [970, 117] width 171 height 25
type input "working at heights"
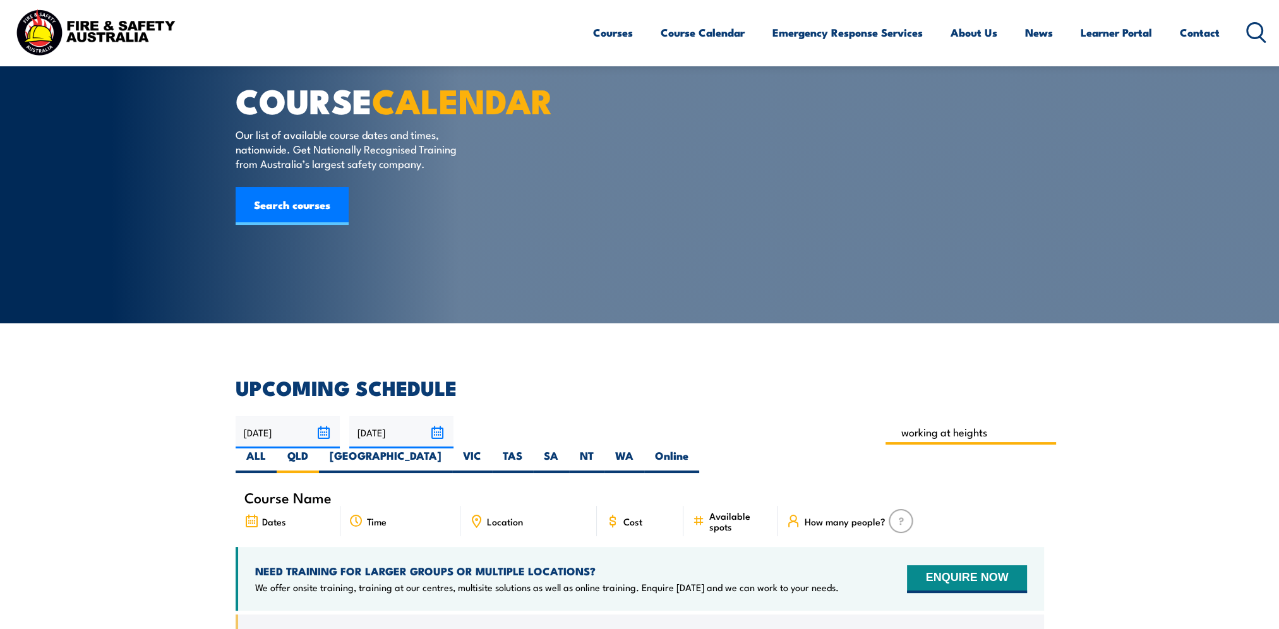
scroll to position [290, 0]
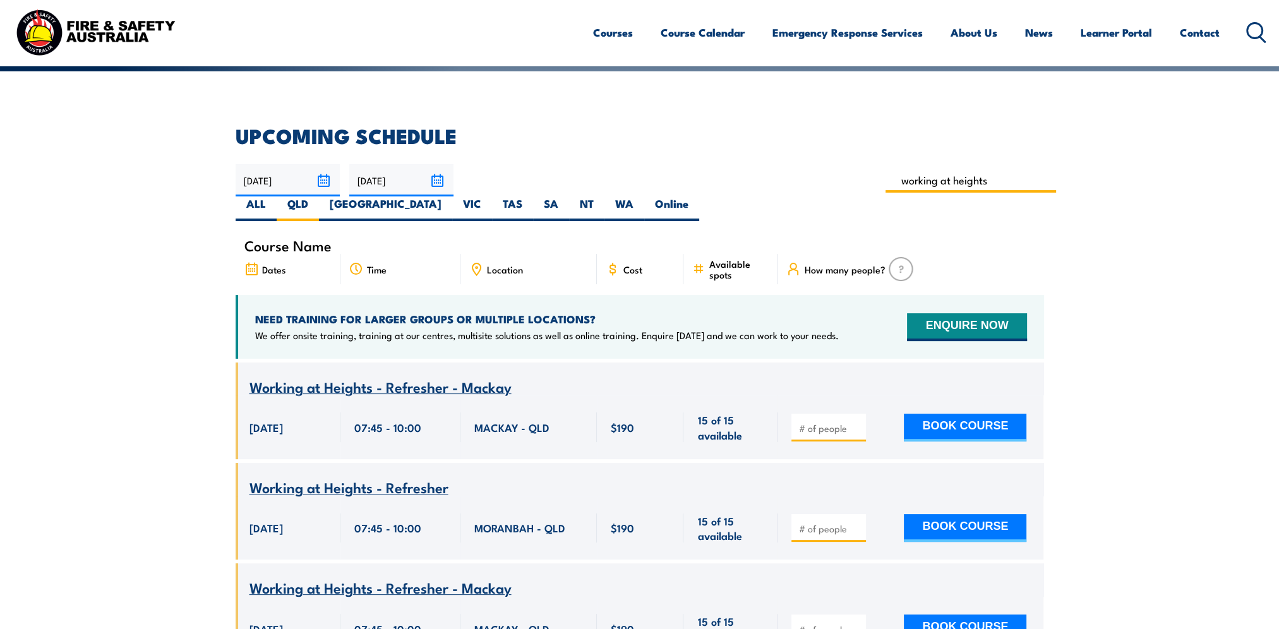
click at [885, 179] on input "working at heights" at bounding box center [970, 180] width 171 height 25
click at [158, 376] on section "UPCOMING SCHEDULE 06/10/2025 05/12/2025" at bounding box center [639, 402] width 1279 height 553
click at [885, 175] on input at bounding box center [970, 180] width 171 height 25
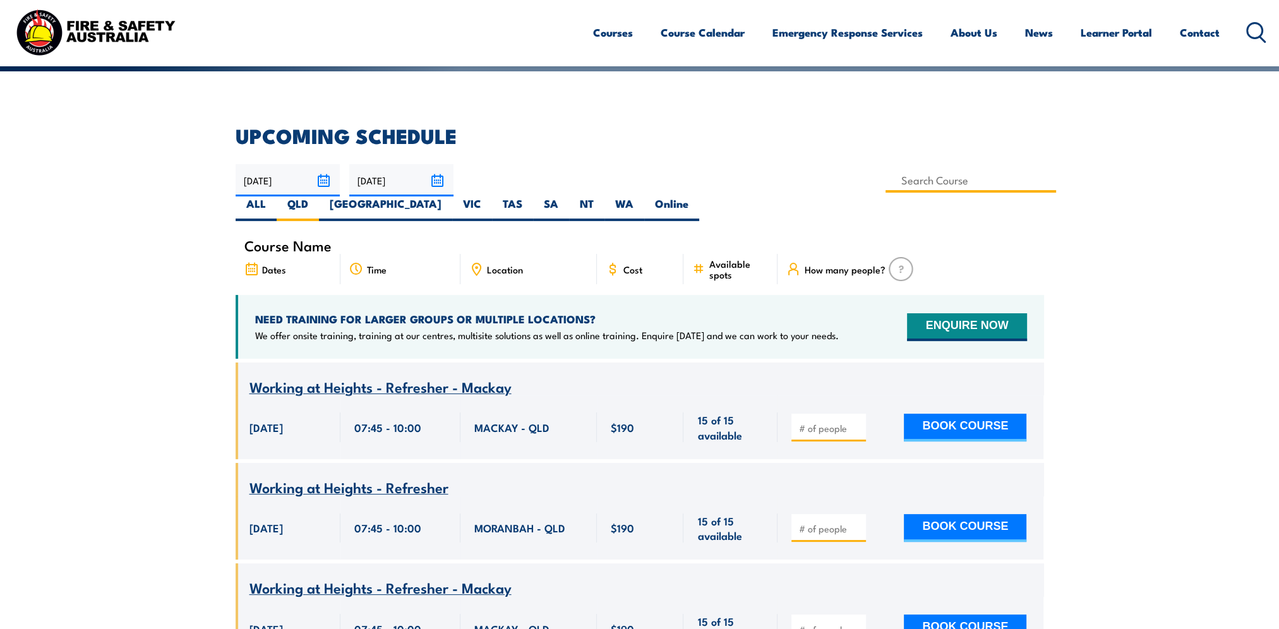
type input "working at heights"
drag, startPoint x: 594, startPoint y: 174, endPoint x: 377, endPoint y: 159, distance: 217.1
click at [377, 159] on article "UPCOMING SCHEDULE 06/10/2025 05/12/2025" at bounding box center [640, 402] width 808 height 553
type input "working at heights"
click at [277, 196] on label "ALL" at bounding box center [256, 208] width 41 height 25
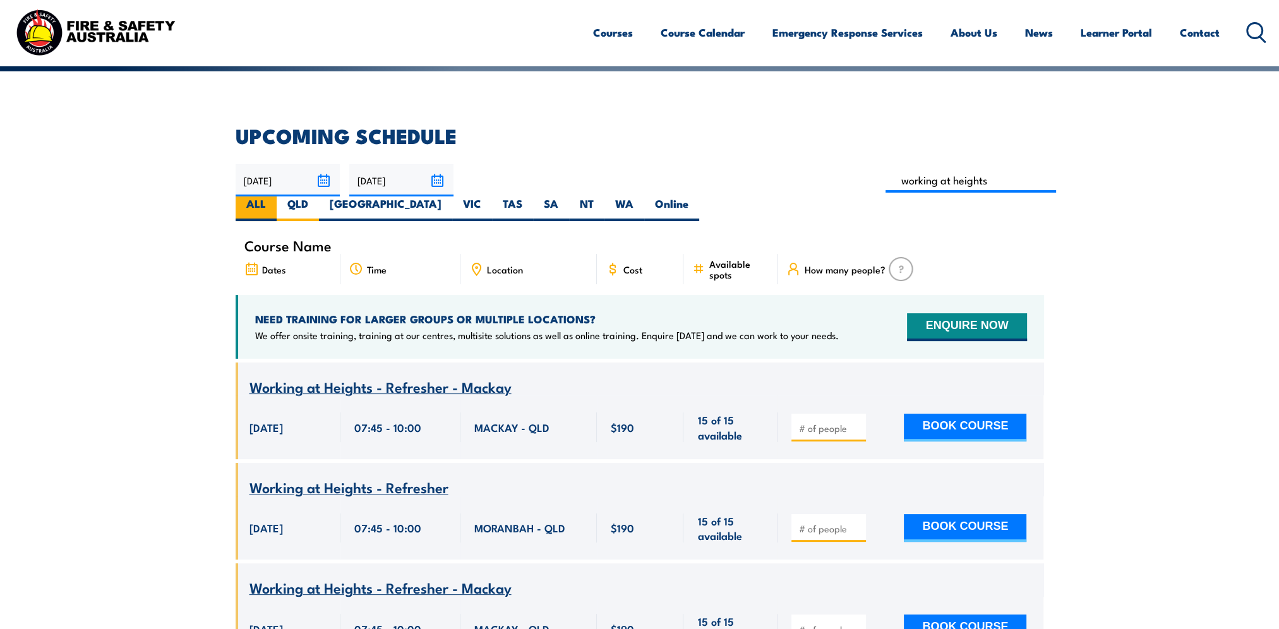
click at [274, 196] on input "ALL" at bounding box center [270, 200] width 8 height 8
radio input "true"
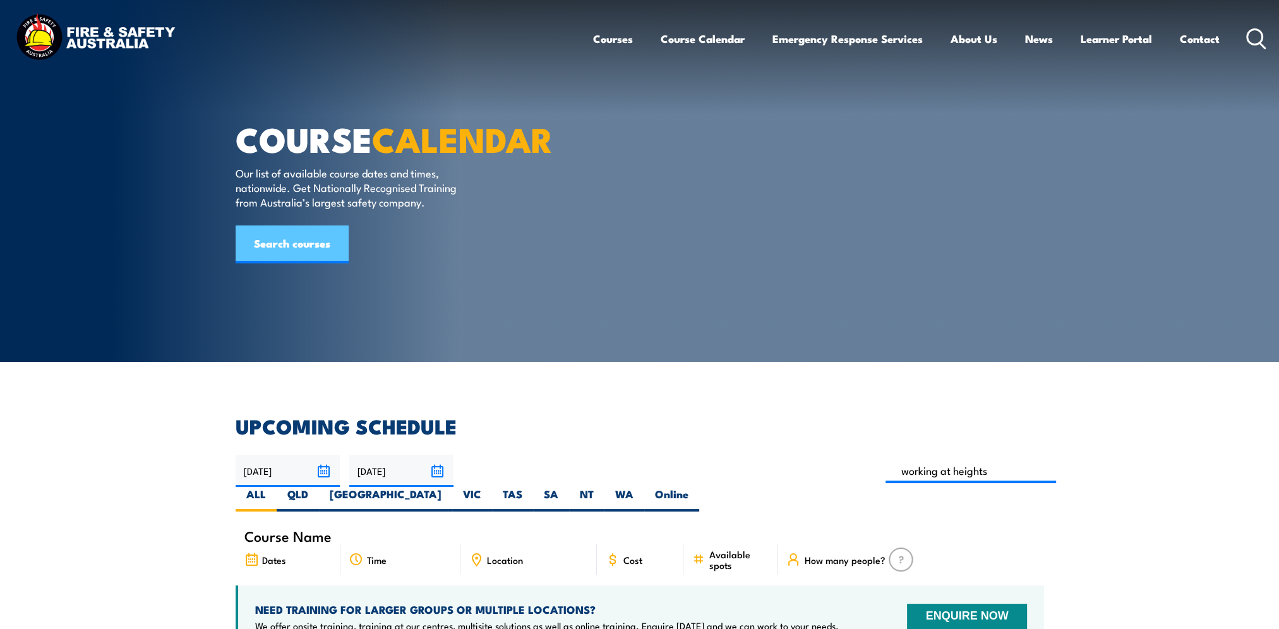
click at [272, 263] on link "Search courses" at bounding box center [292, 244] width 113 height 38
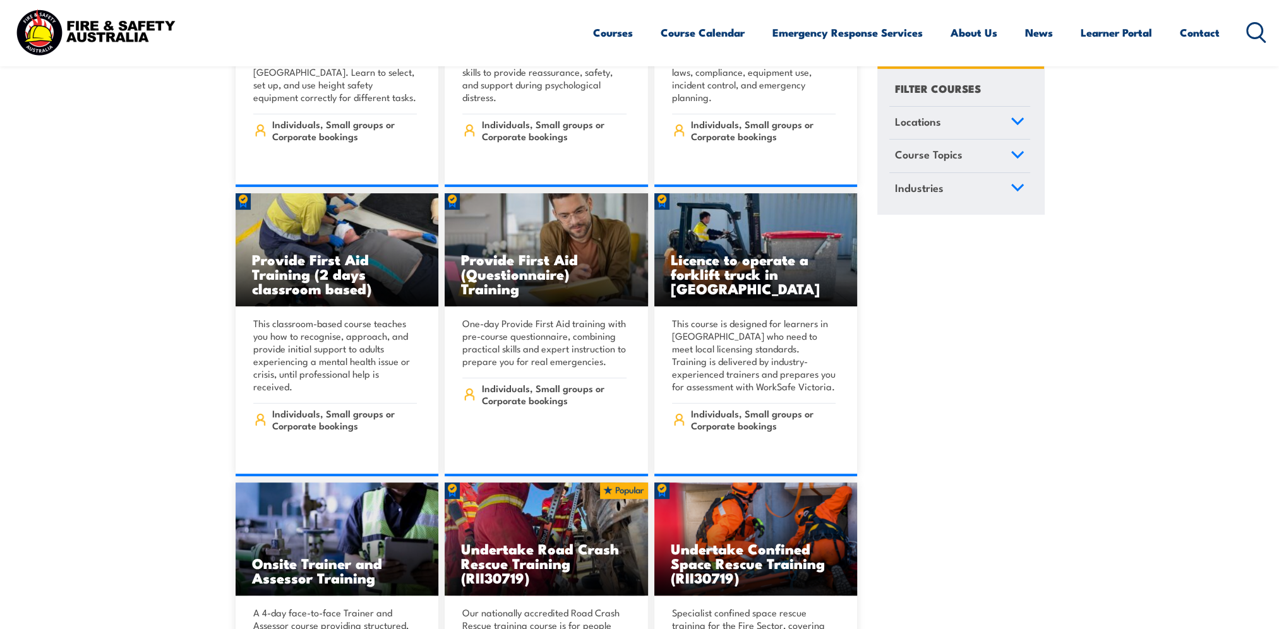
scroll to position [568, 0]
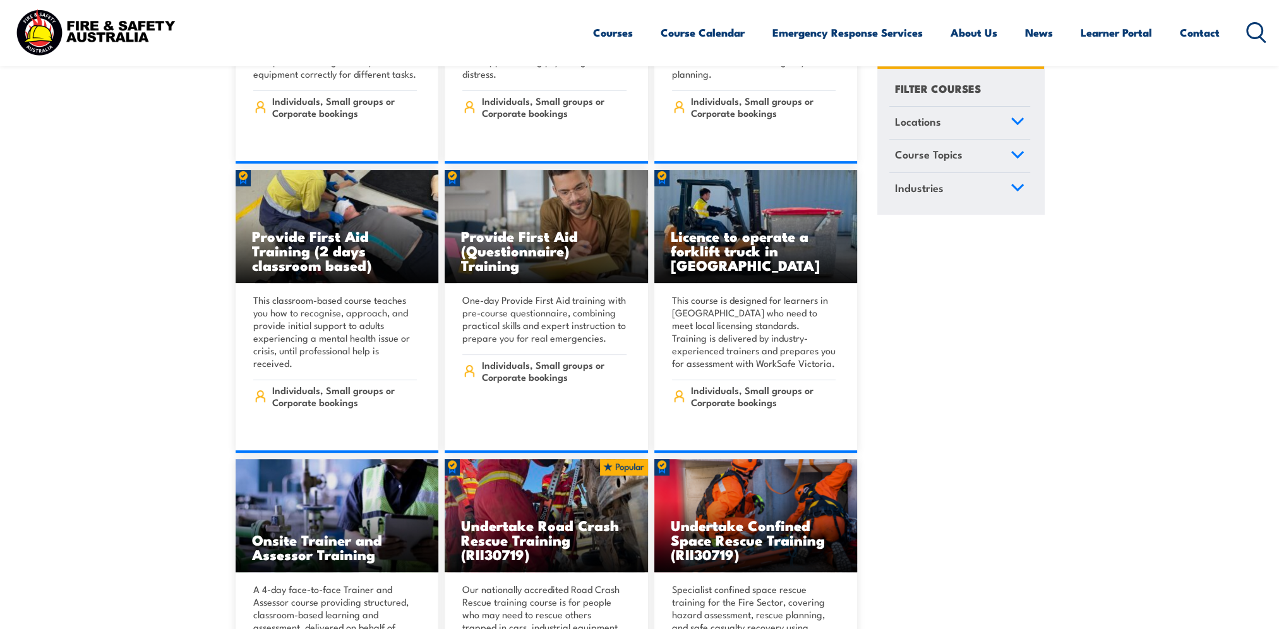
click at [1006, 121] on link "Locations" at bounding box center [959, 123] width 141 height 33
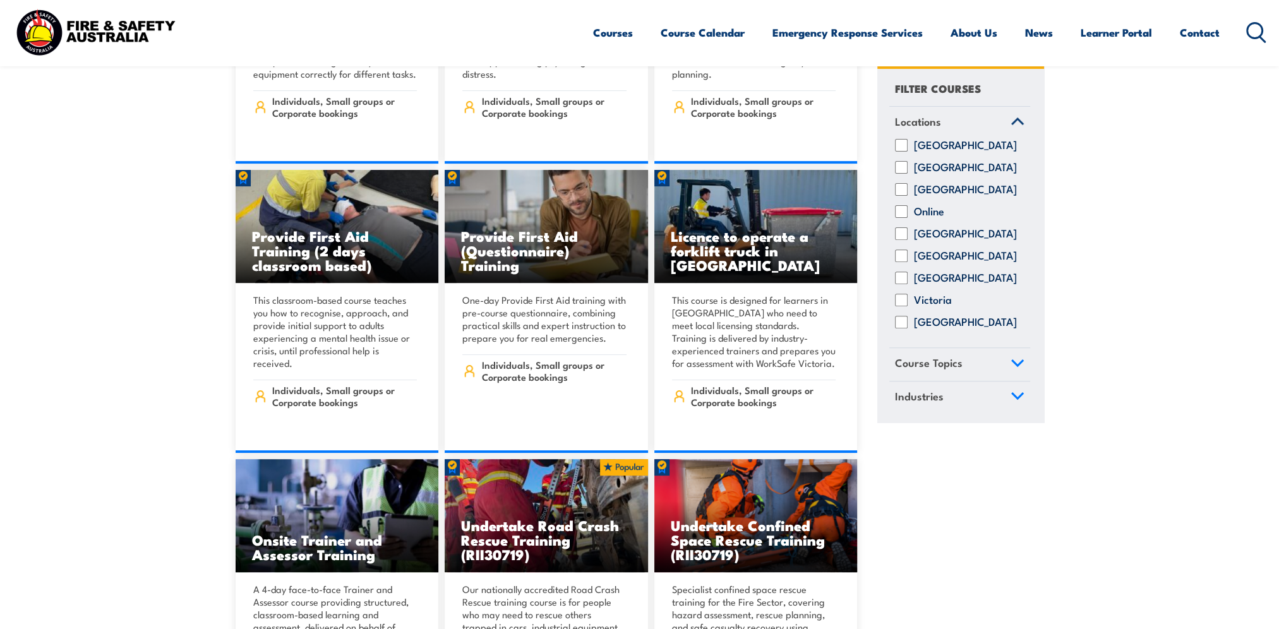
click at [901, 241] on input "[GEOGRAPHIC_DATA]" at bounding box center [901, 234] width 13 height 13
checkbox input "true"
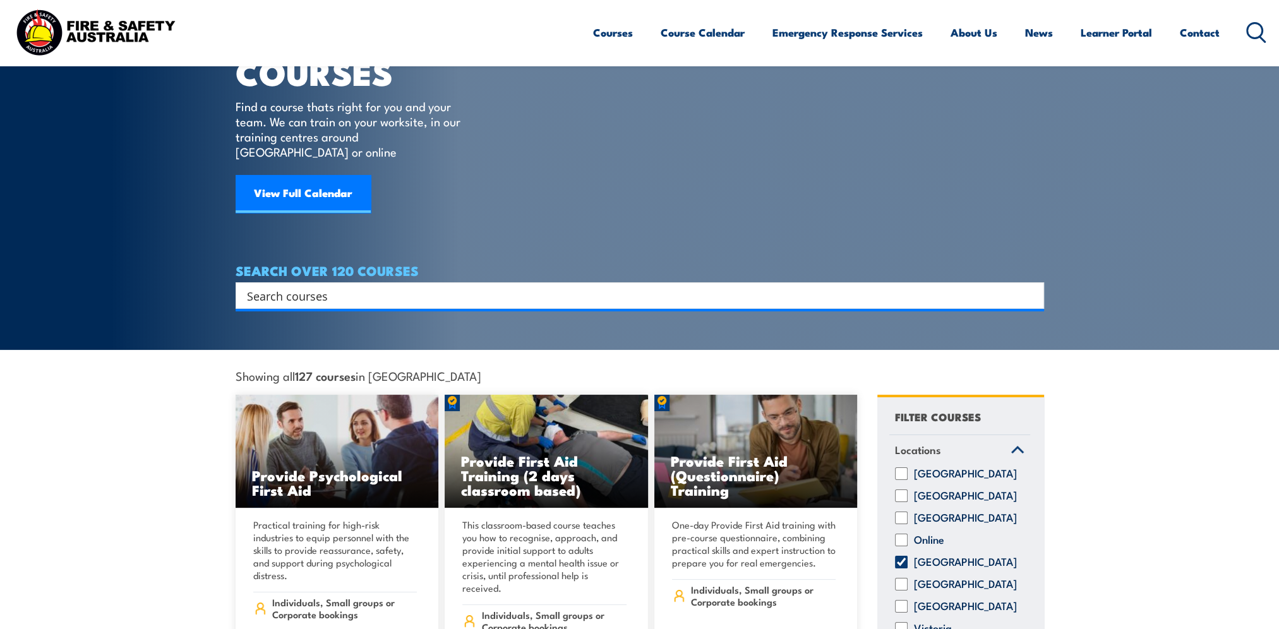
scroll to position [379, 0]
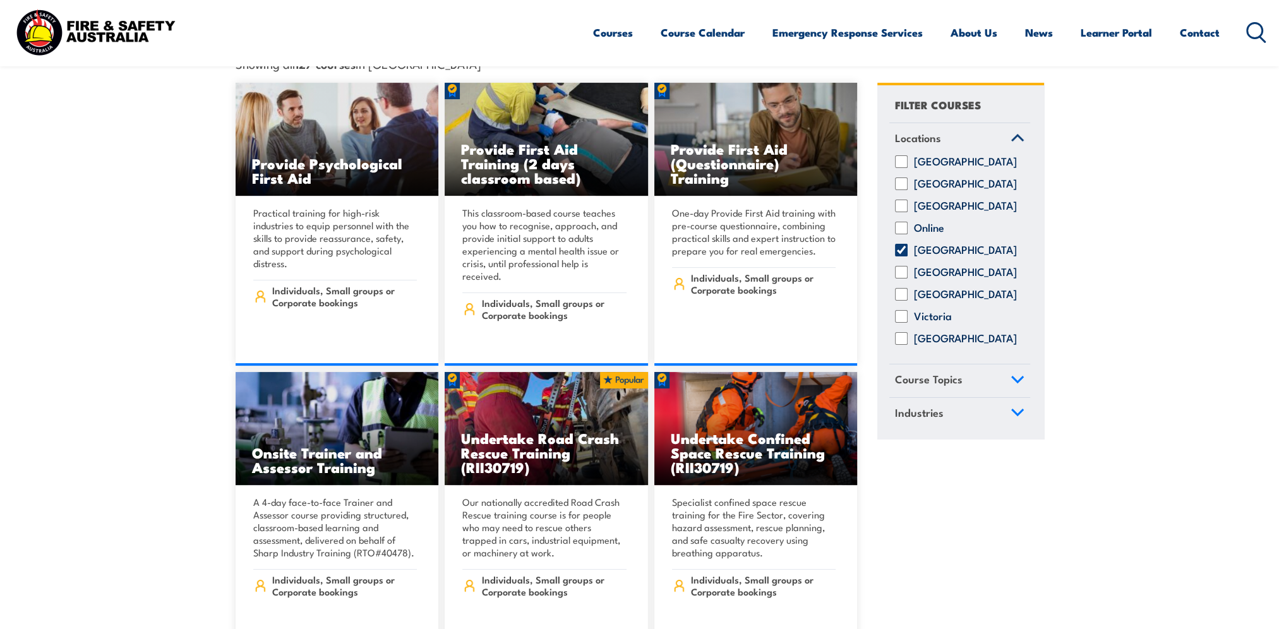
click at [1021, 376] on icon at bounding box center [1017, 379] width 14 height 9
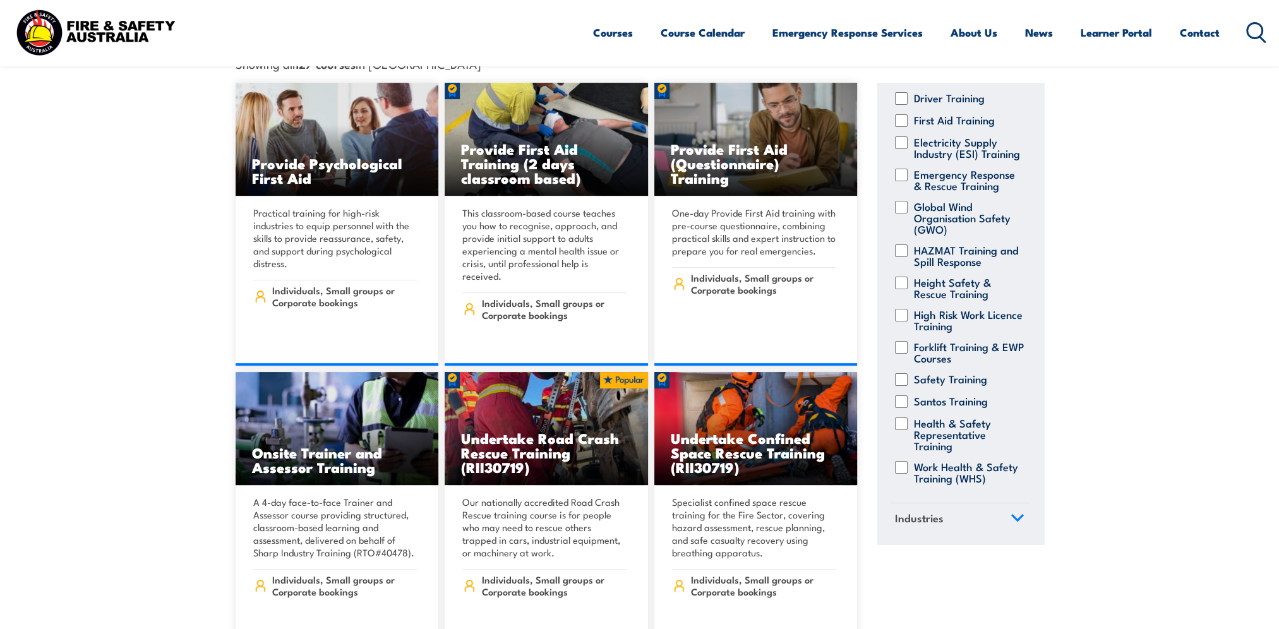
scroll to position [215, 0]
click at [902, 461] on input "Work Health & Safety Training (WHS)" at bounding box center [901, 467] width 13 height 13
checkbox input "true"
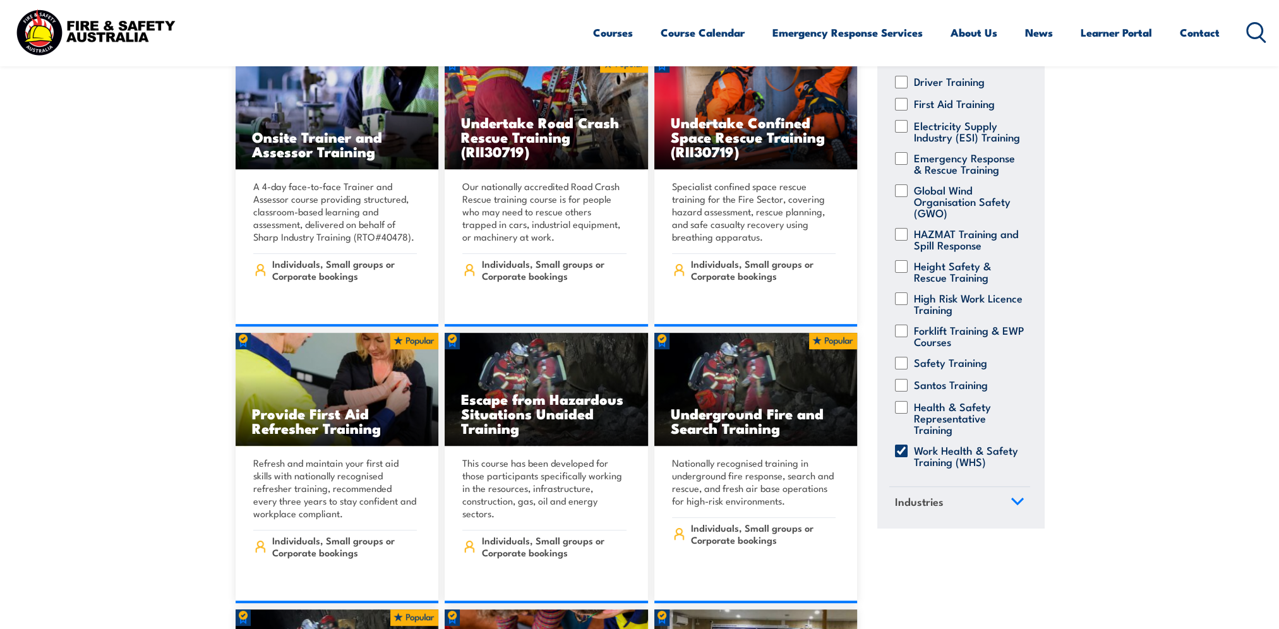
scroll to position [434, 0]
click at [906, 445] on input "Work Health & Safety Training (WHS)" at bounding box center [901, 451] width 13 height 13
checkbox input "false"
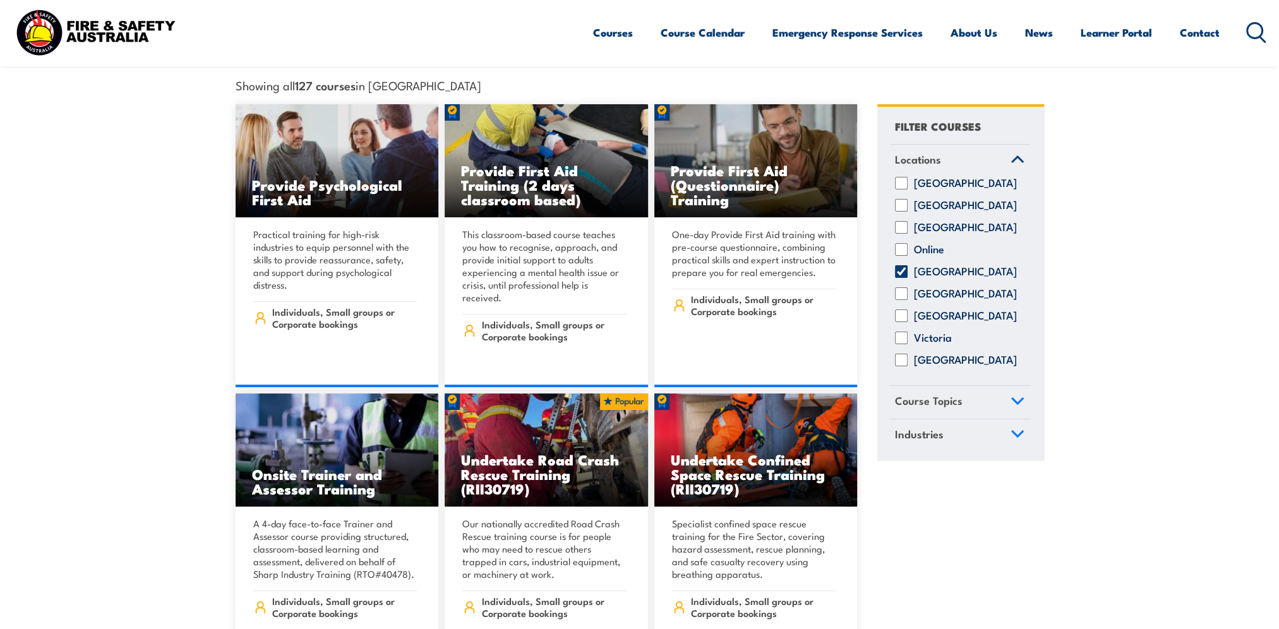
scroll to position [379, 0]
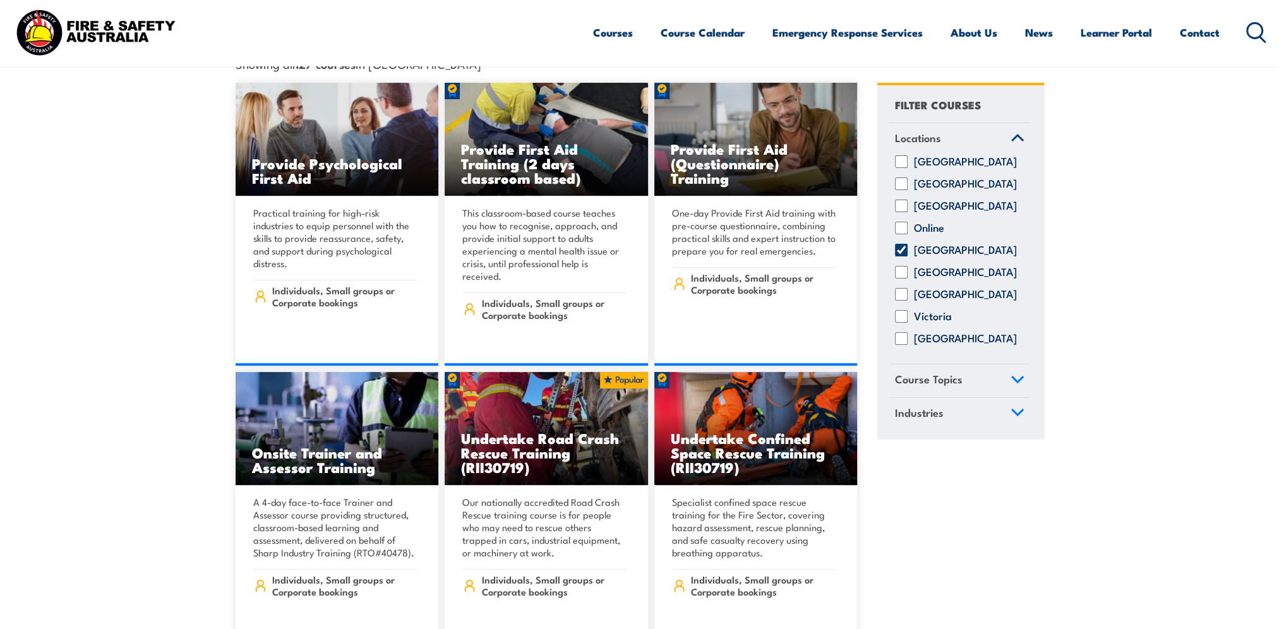
click at [1006, 383] on link "Course Topics" at bounding box center [959, 380] width 141 height 33
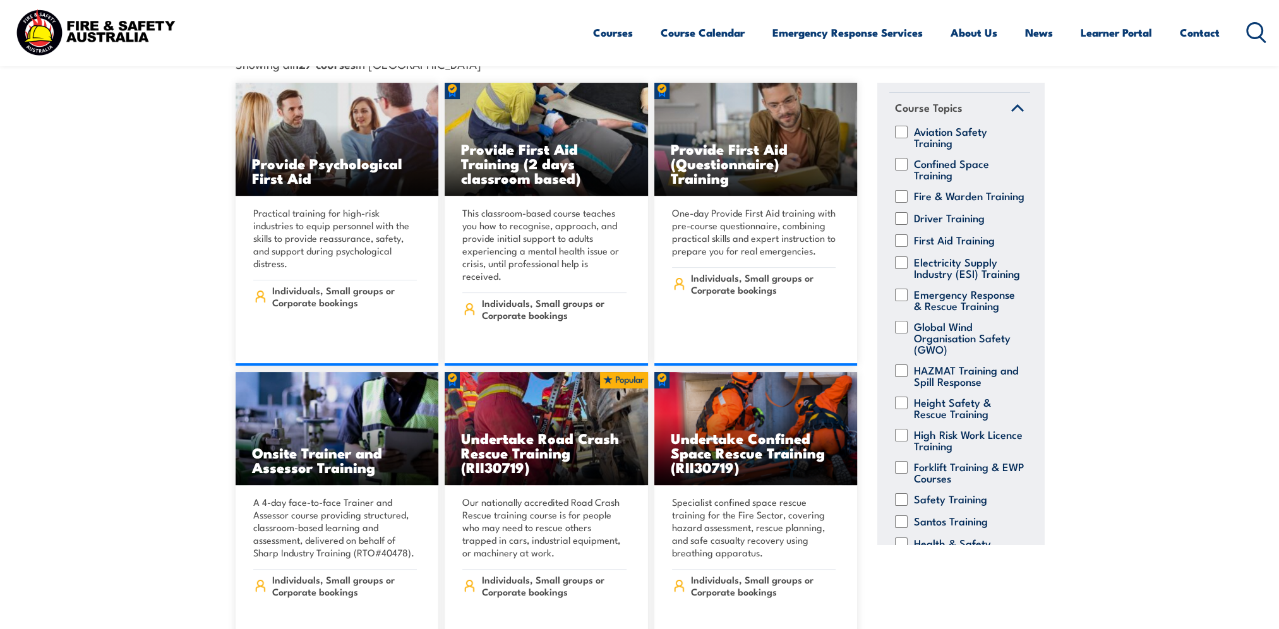
scroll to position [126, 0]
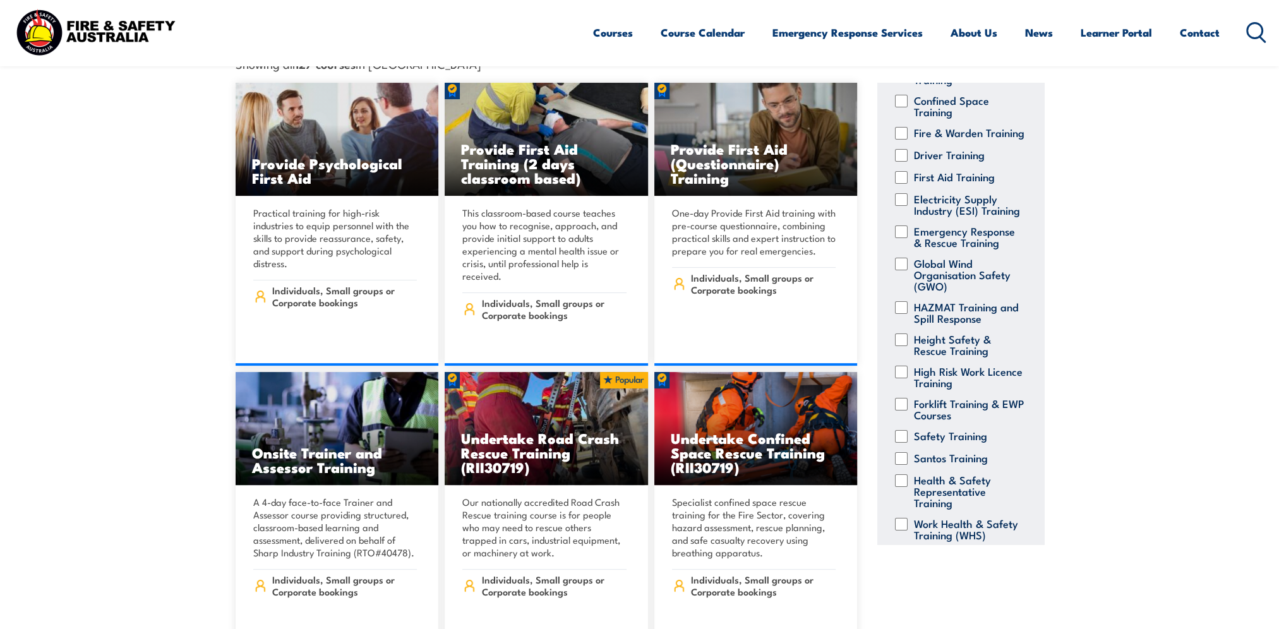
click at [902, 345] on input "Height Safety & Rescue Training" at bounding box center [901, 339] width 13 height 13
checkbox input "true"
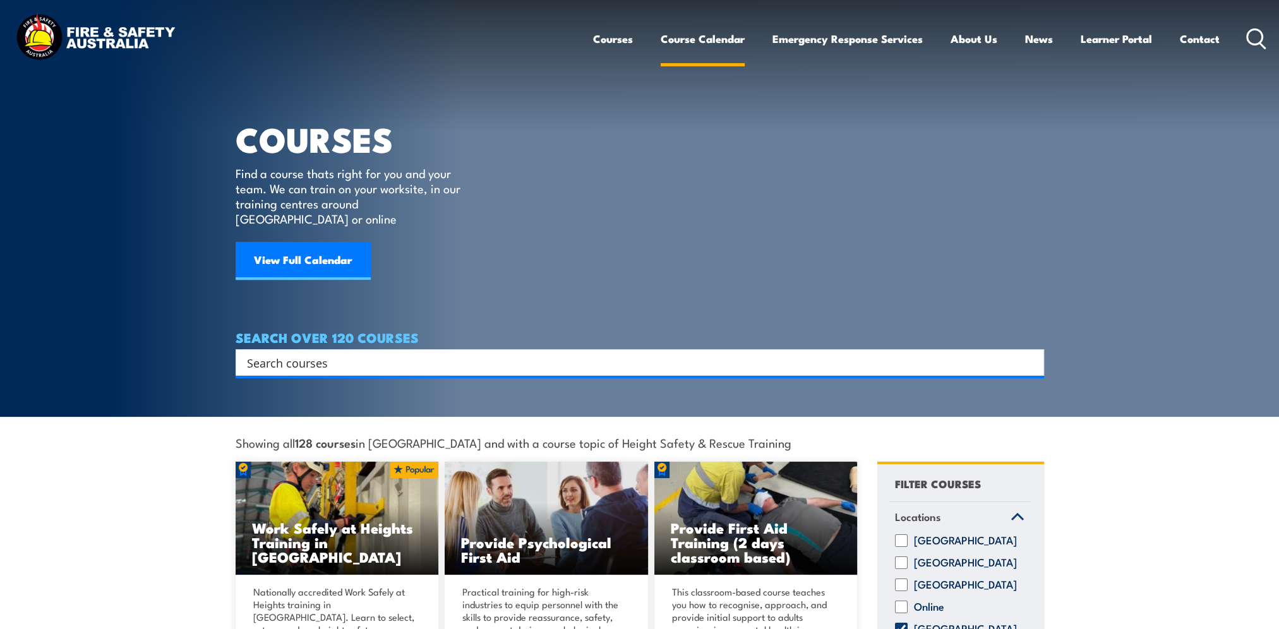
click at [707, 39] on link "Course Calendar" at bounding box center [702, 38] width 84 height 33
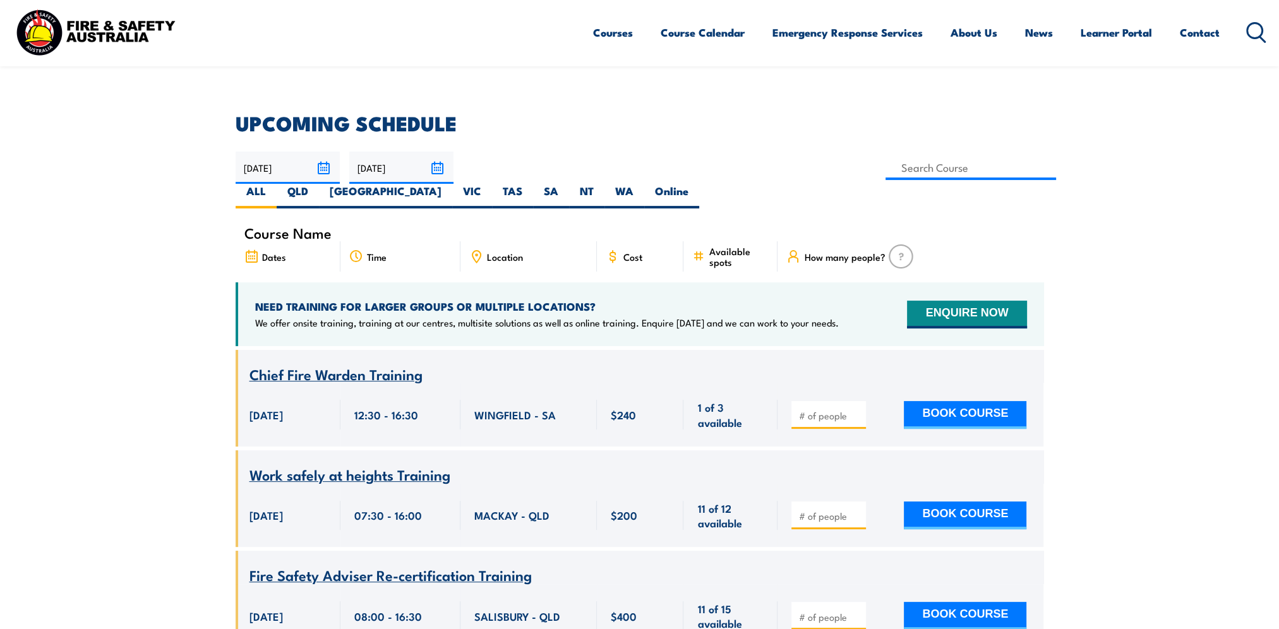
scroll to position [253, 0]
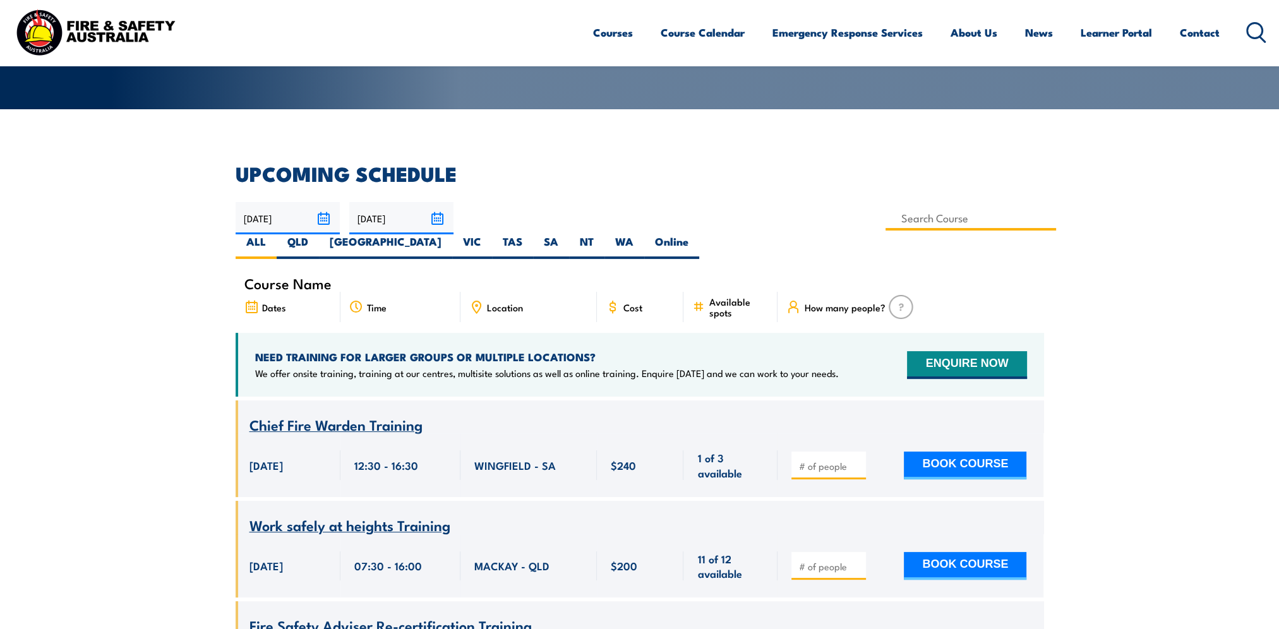
click at [885, 217] on input at bounding box center [970, 218] width 171 height 25
type input "working at heights"
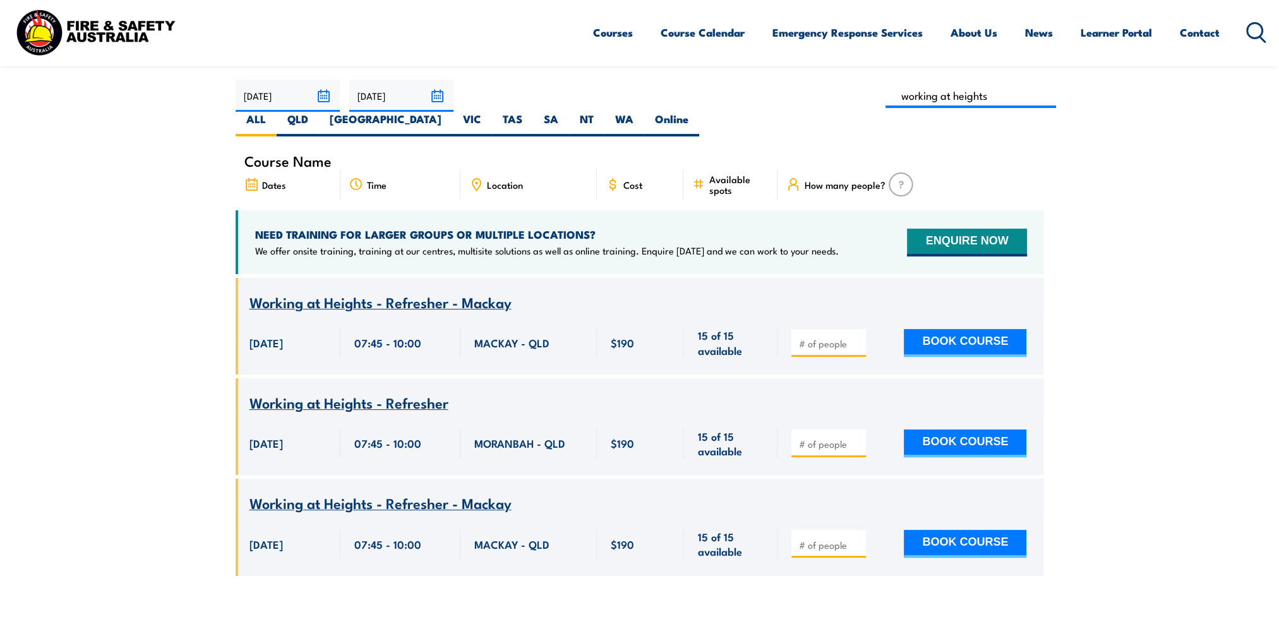
scroll to position [354, 0]
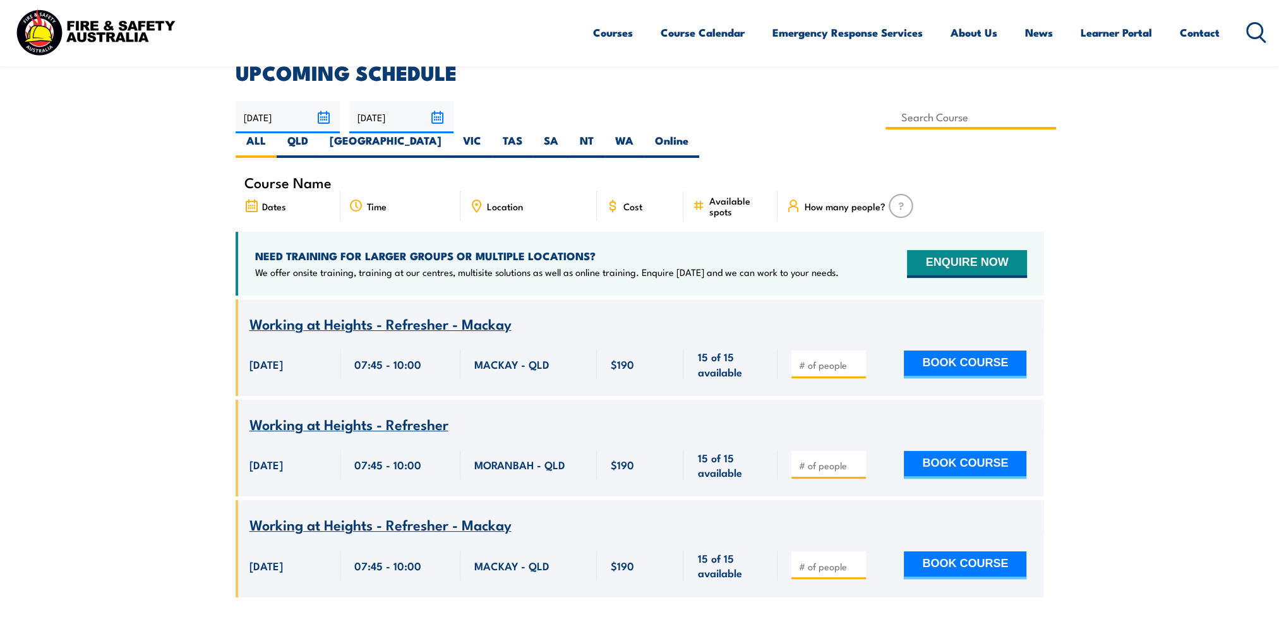
click at [885, 117] on input at bounding box center [970, 117] width 171 height 25
type input "heights"
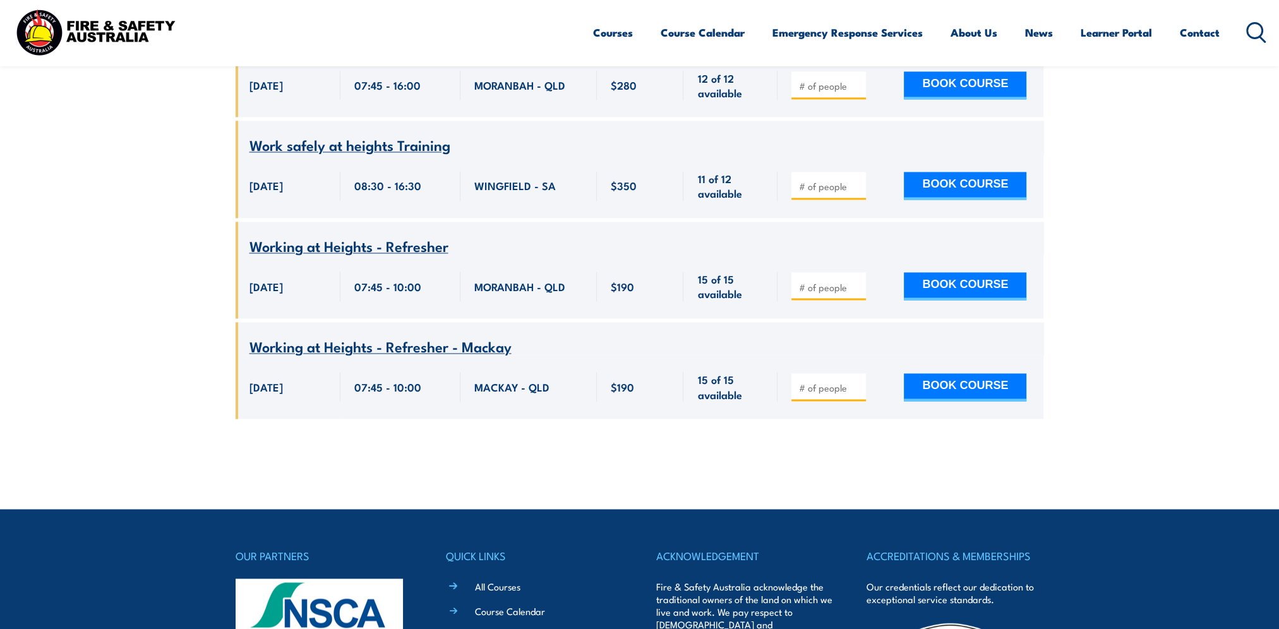
scroll to position [2500, 0]
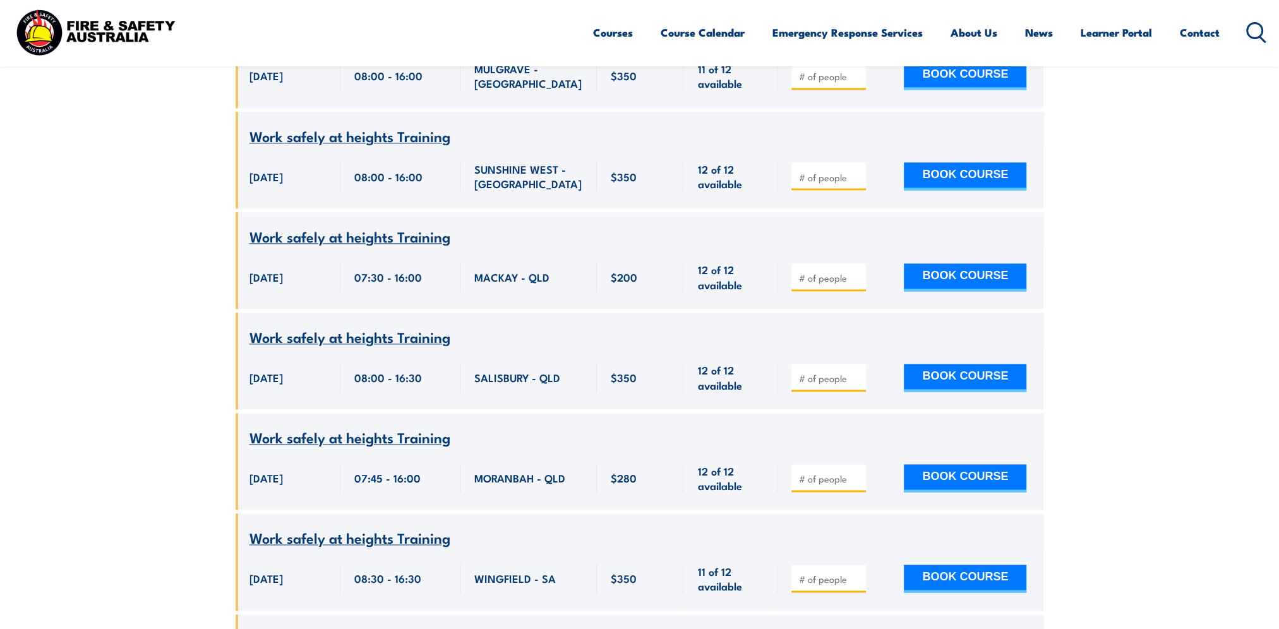
scroll to position [2121, 0]
